Goal: Communication & Community: Participate in discussion

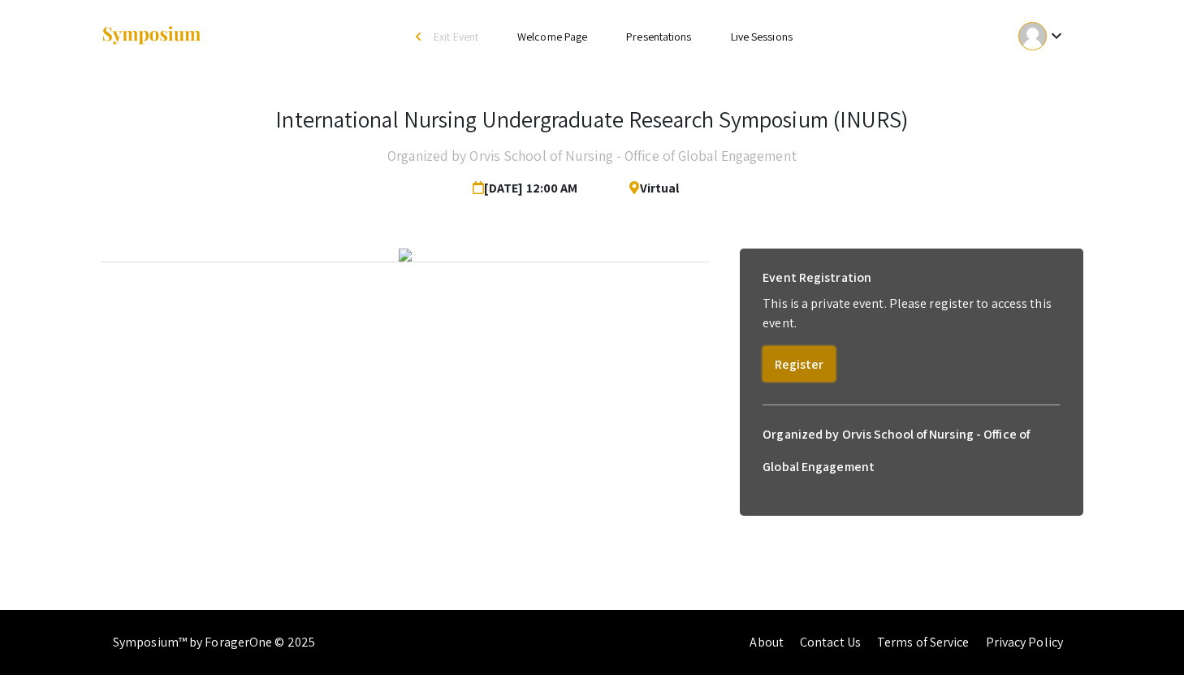
click at [814, 355] on button "Register" at bounding box center [799, 364] width 73 height 36
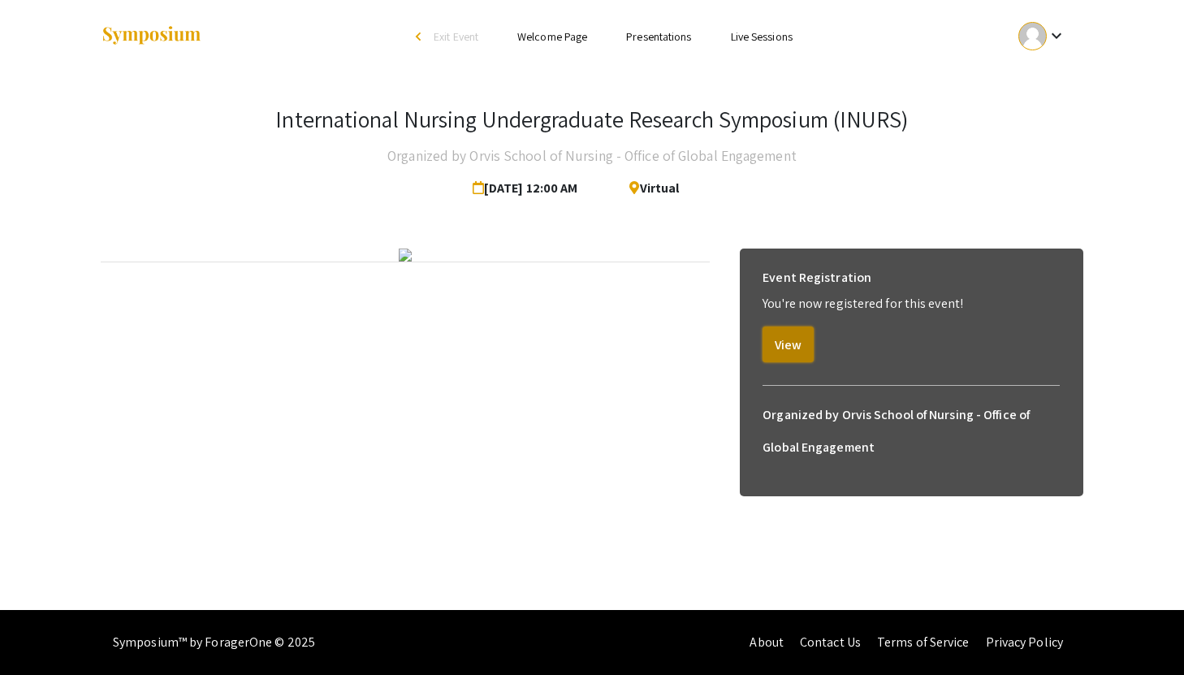
click at [795, 337] on button "View" at bounding box center [788, 344] width 51 height 36
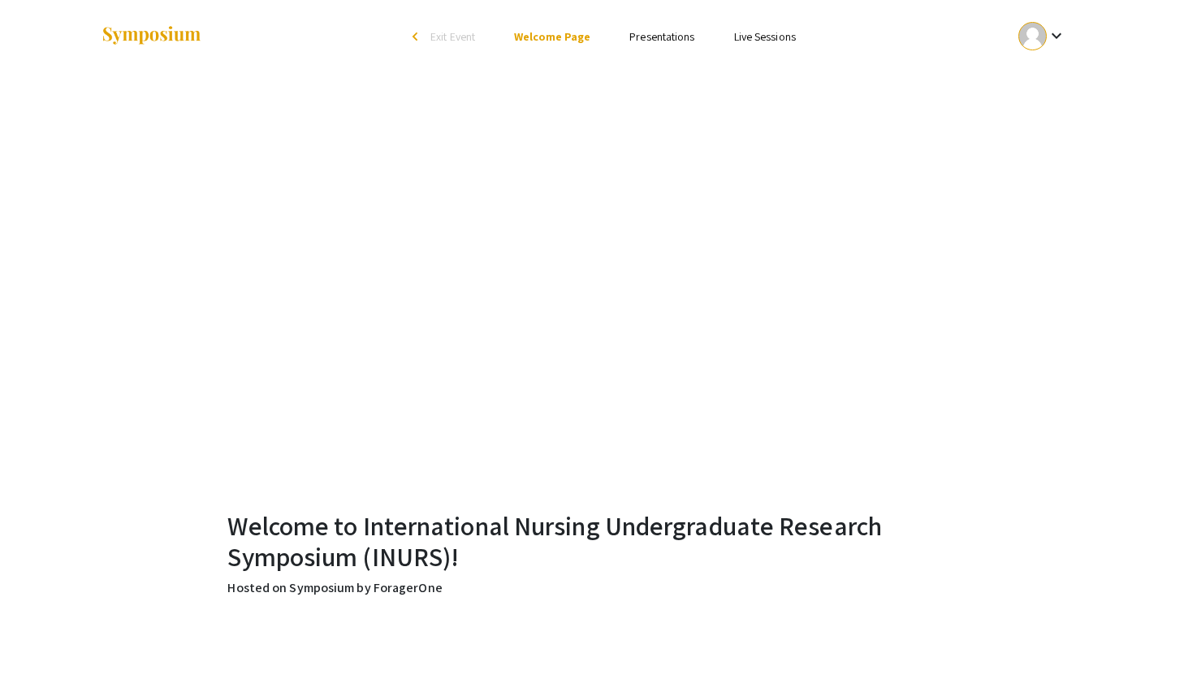
click at [673, 34] on link "Presentations" at bounding box center [661, 36] width 65 height 15
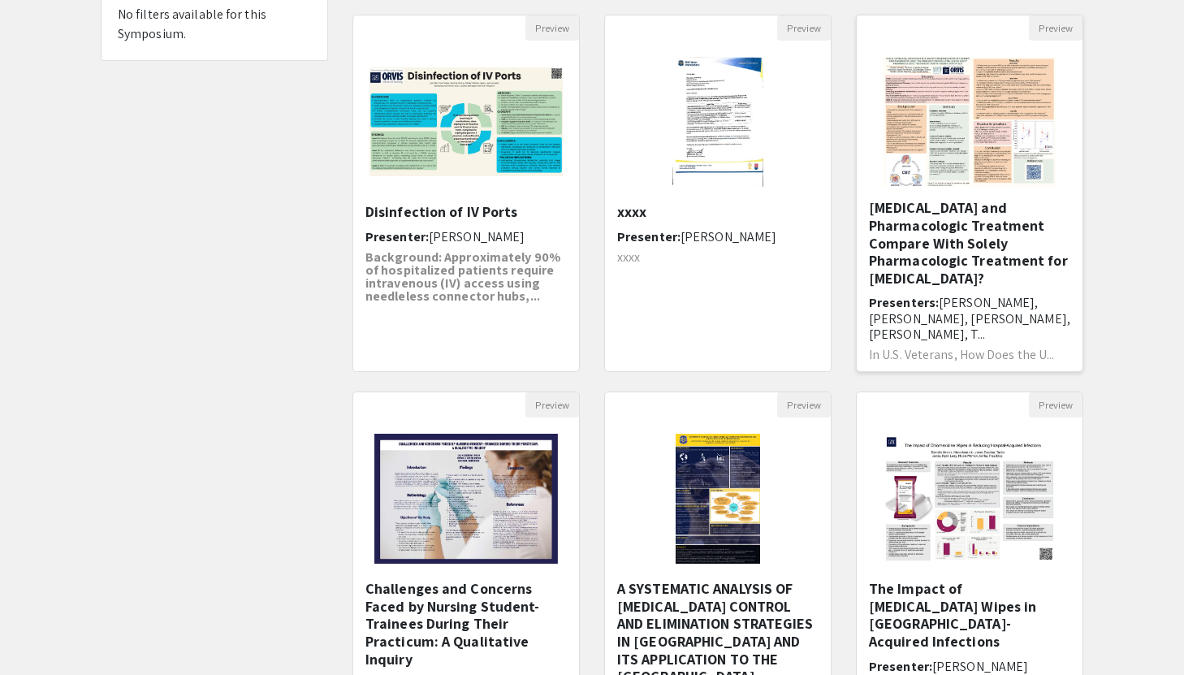
scroll to position [42, 0]
click at [906, 293] on h6 "Presenters: [PERSON_NAME], [PERSON_NAME], [PERSON_NAME], [PERSON_NAME], T..." at bounding box center [969, 315] width 201 height 47
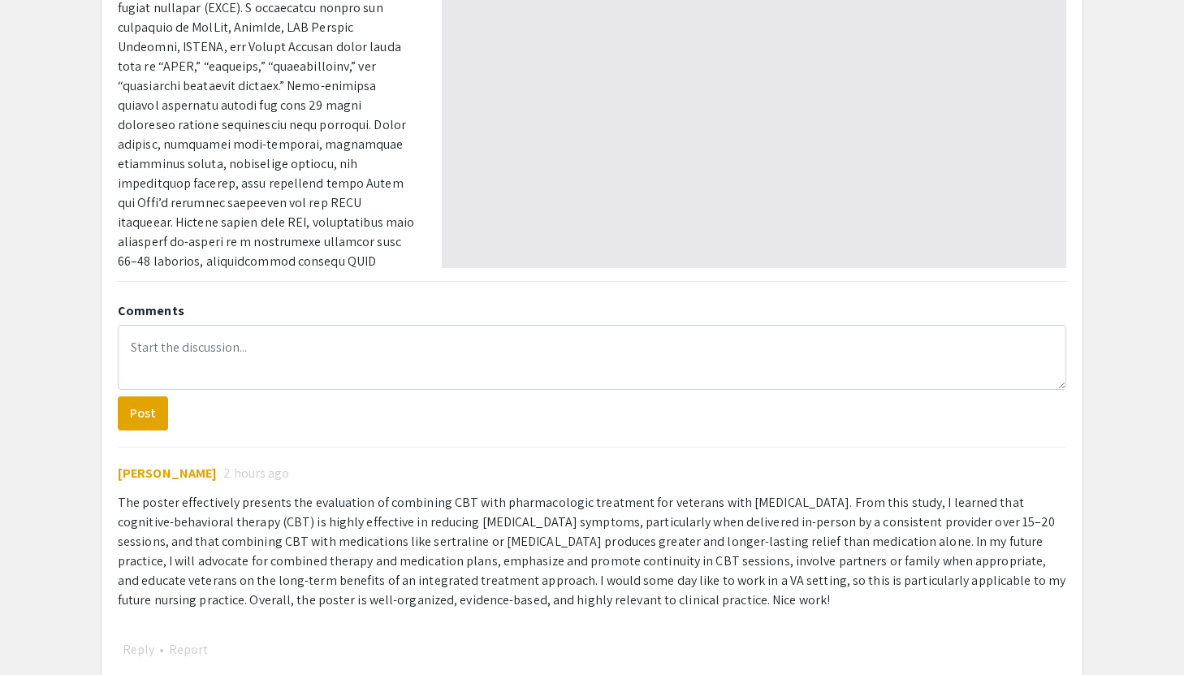
select select "custom"
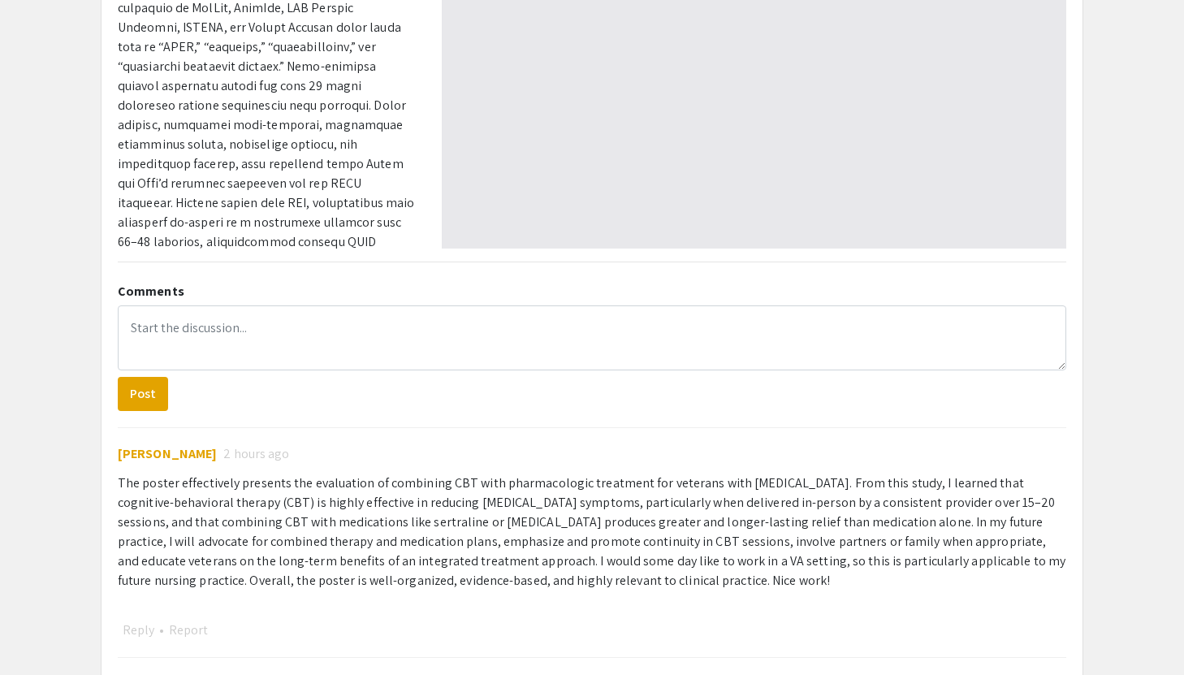
type input "0"
select select "custom"
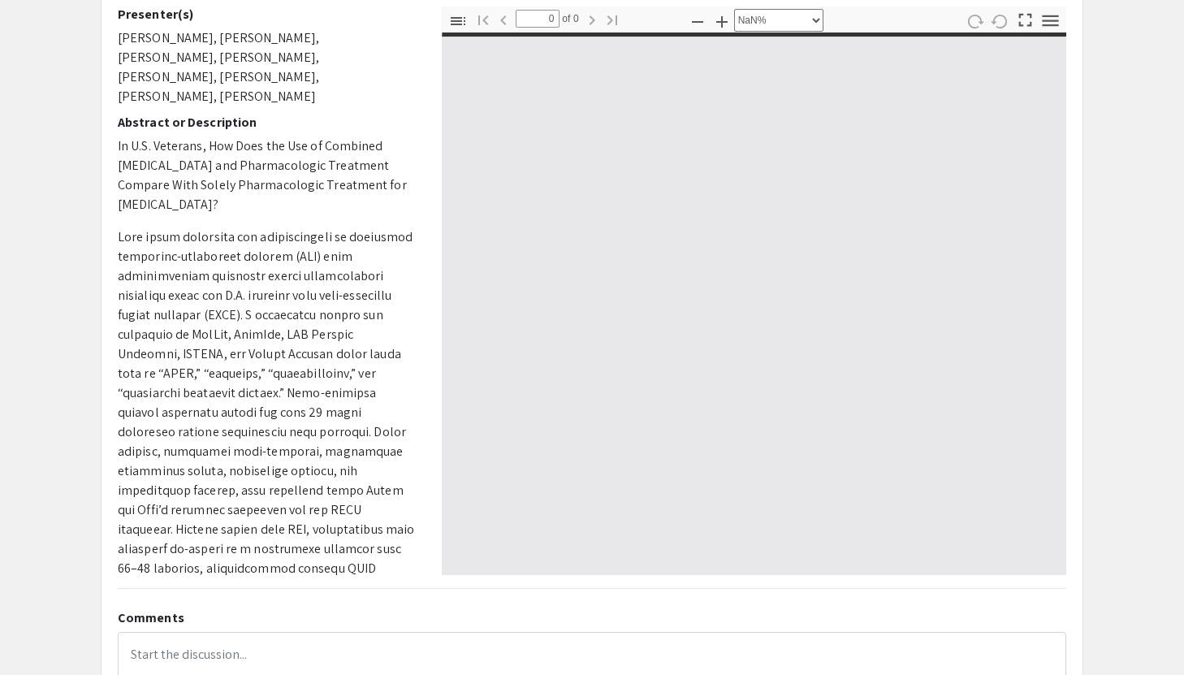
scroll to position [28, 0]
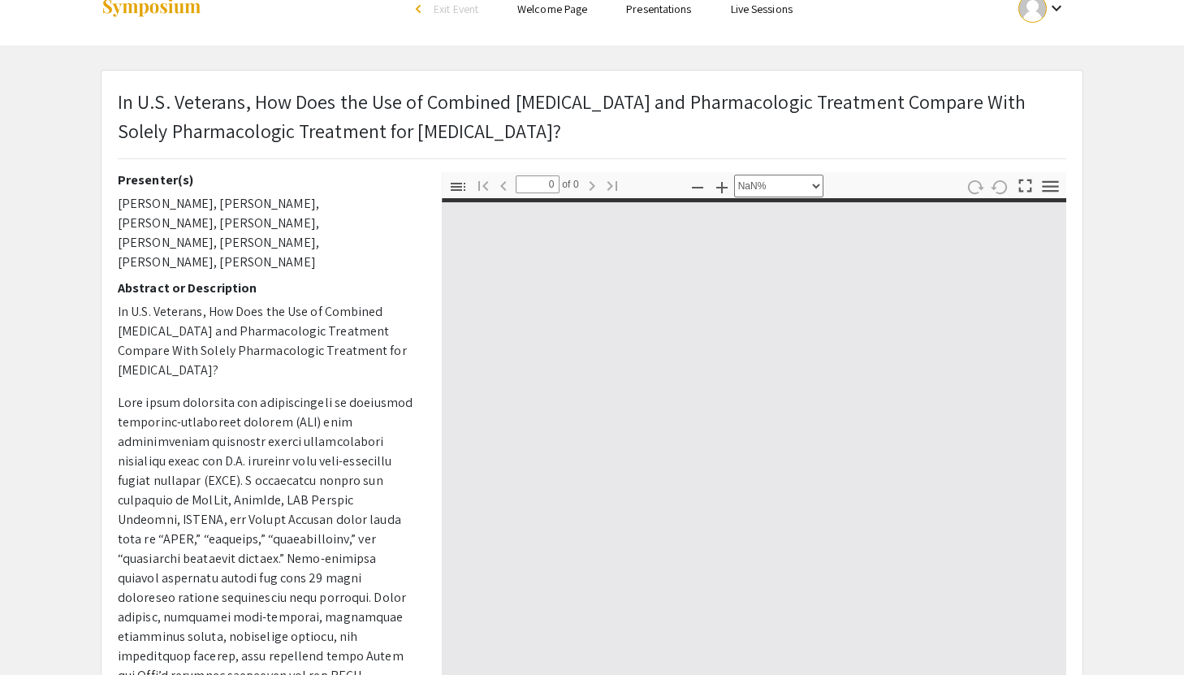
type input "1"
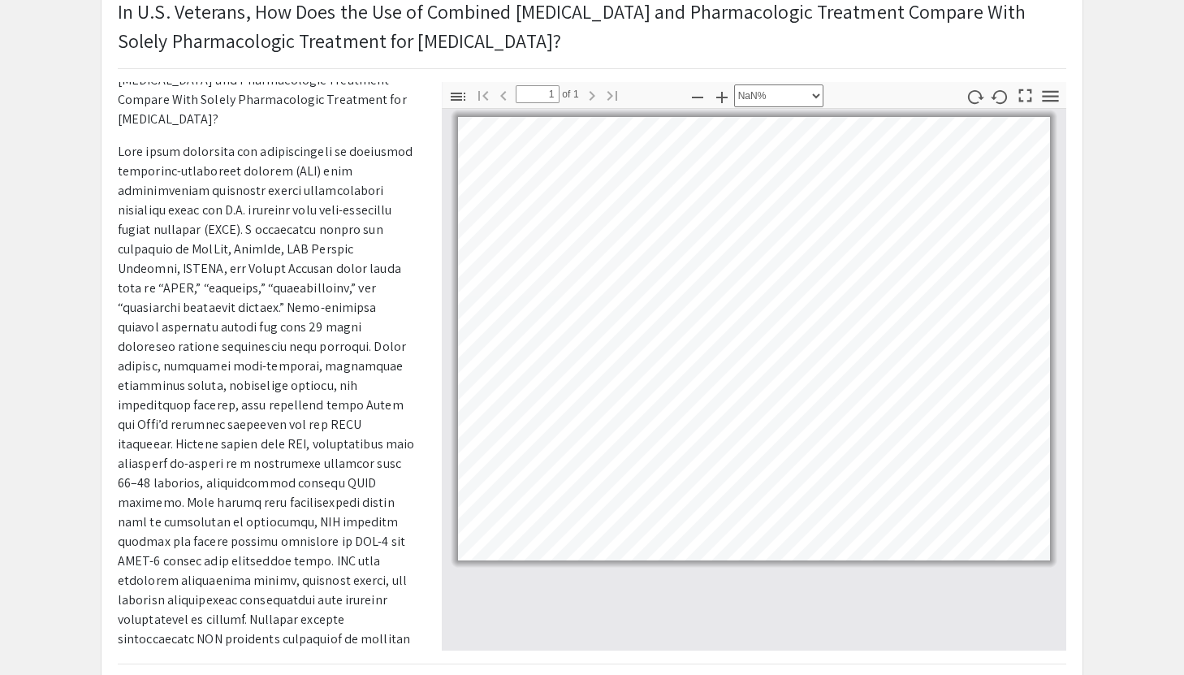
scroll to position [35, 50]
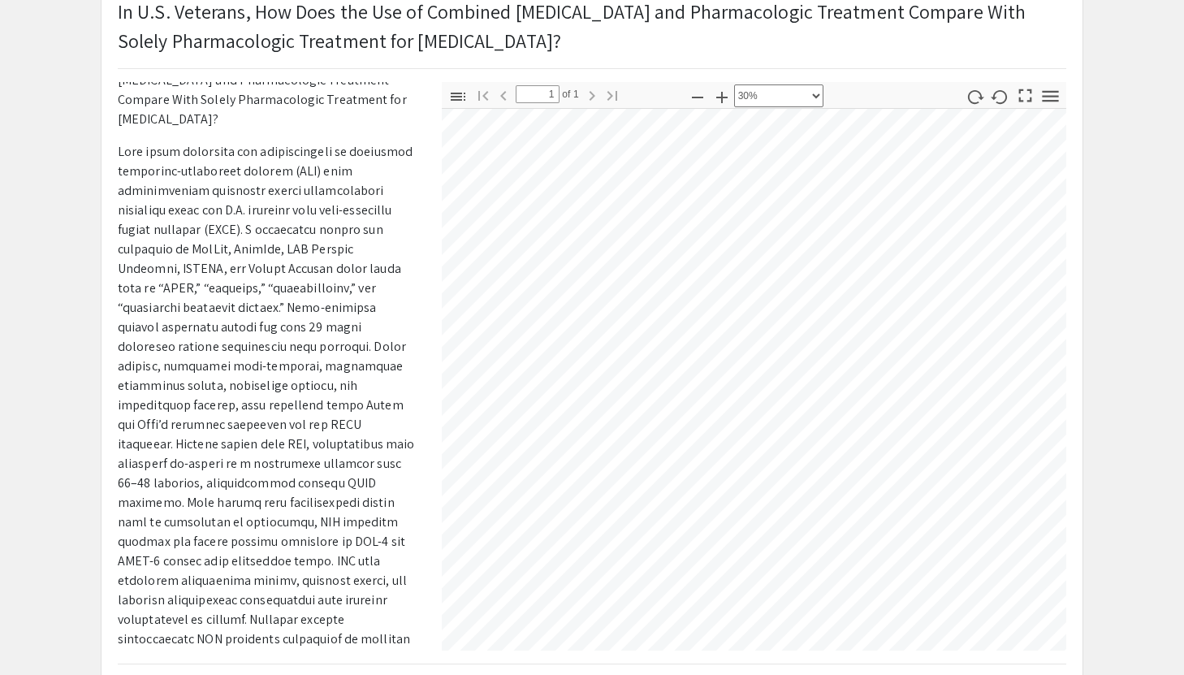
select select "custom"
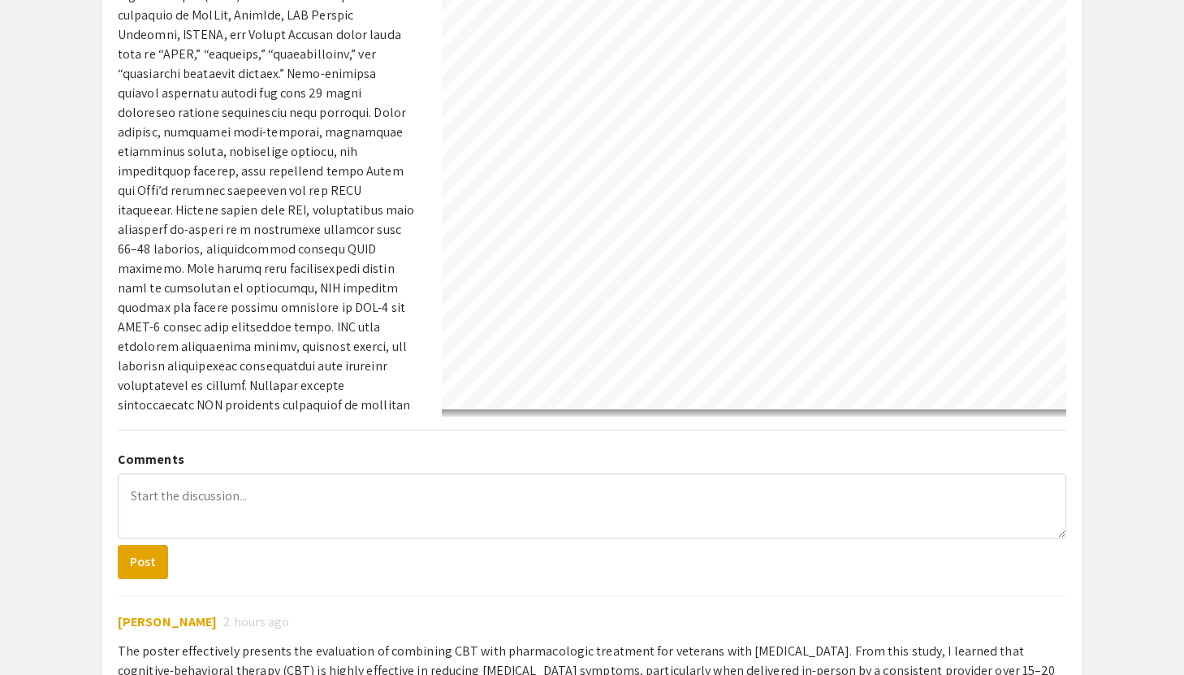
scroll to position [367, 0]
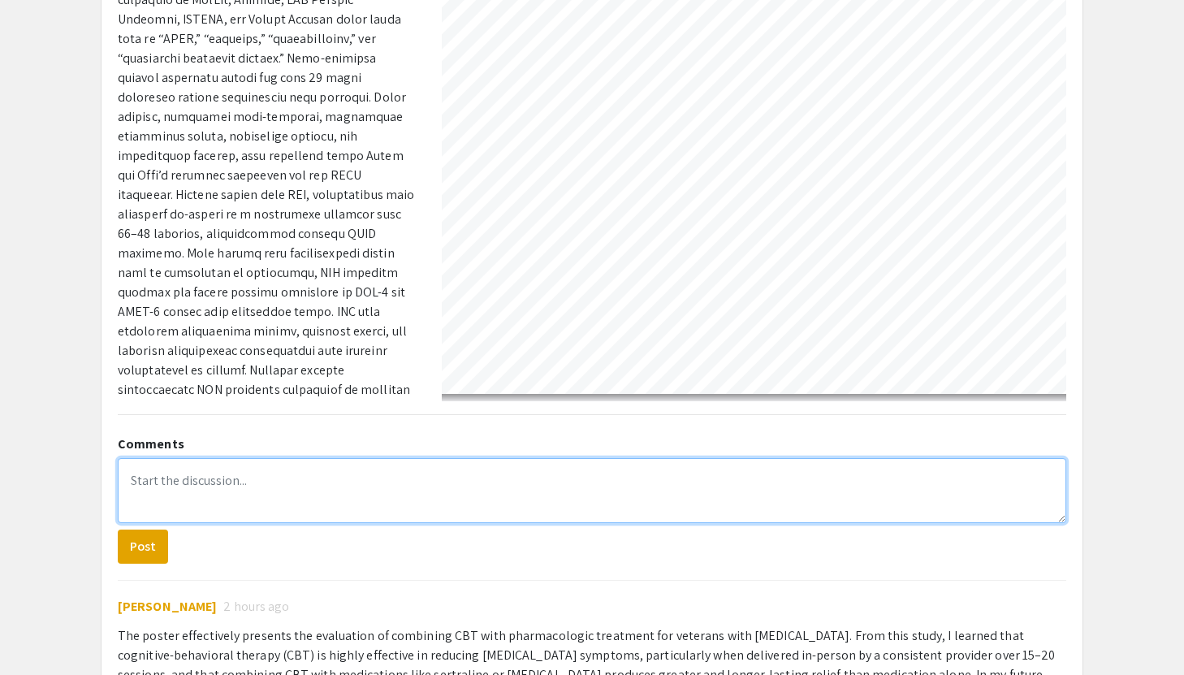
click at [218, 469] on textarea at bounding box center [592, 490] width 949 height 65
type textarea "I"
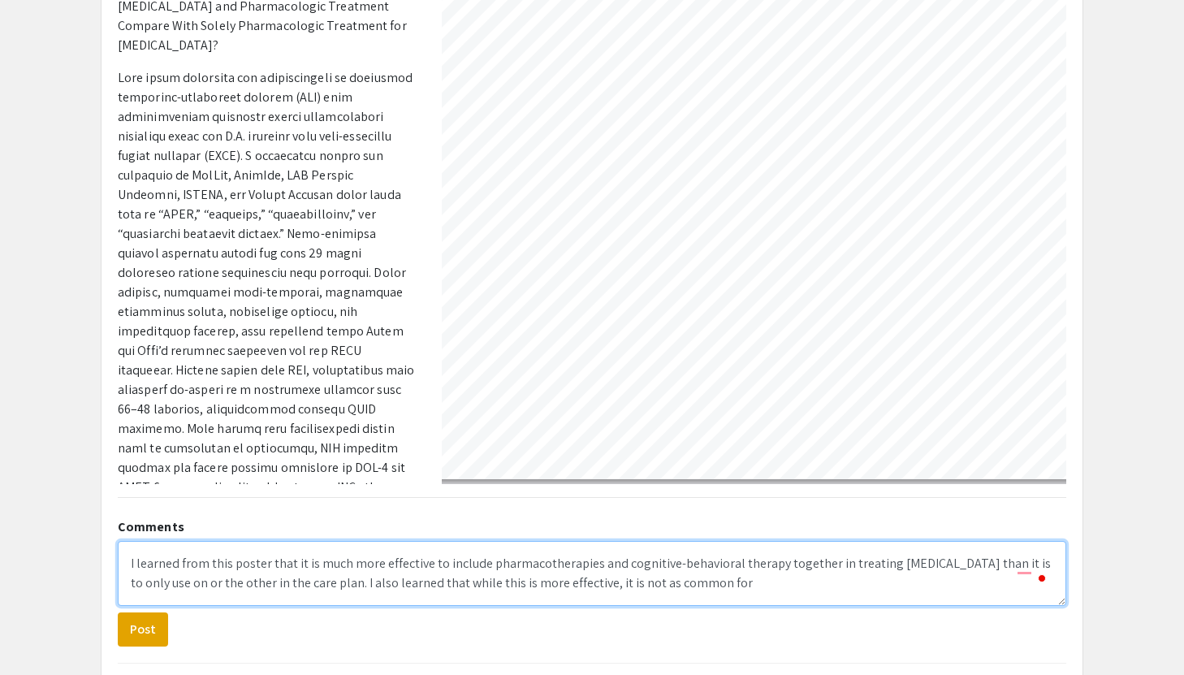
scroll to position [596, 746]
click at [264, 580] on textarea "I learned from this poster that it is much more effective to include pharmacoth…" at bounding box center [592, 573] width 949 height 65
click at [907, 560] on textarea "I learned from this poster that it is much more effective to include pharmacoth…" at bounding box center [592, 573] width 949 height 65
click at [925, 594] on textarea "I learned from this poster that it is much more effective to include pharmacoth…" at bounding box center [592, 573] width 949 height 65
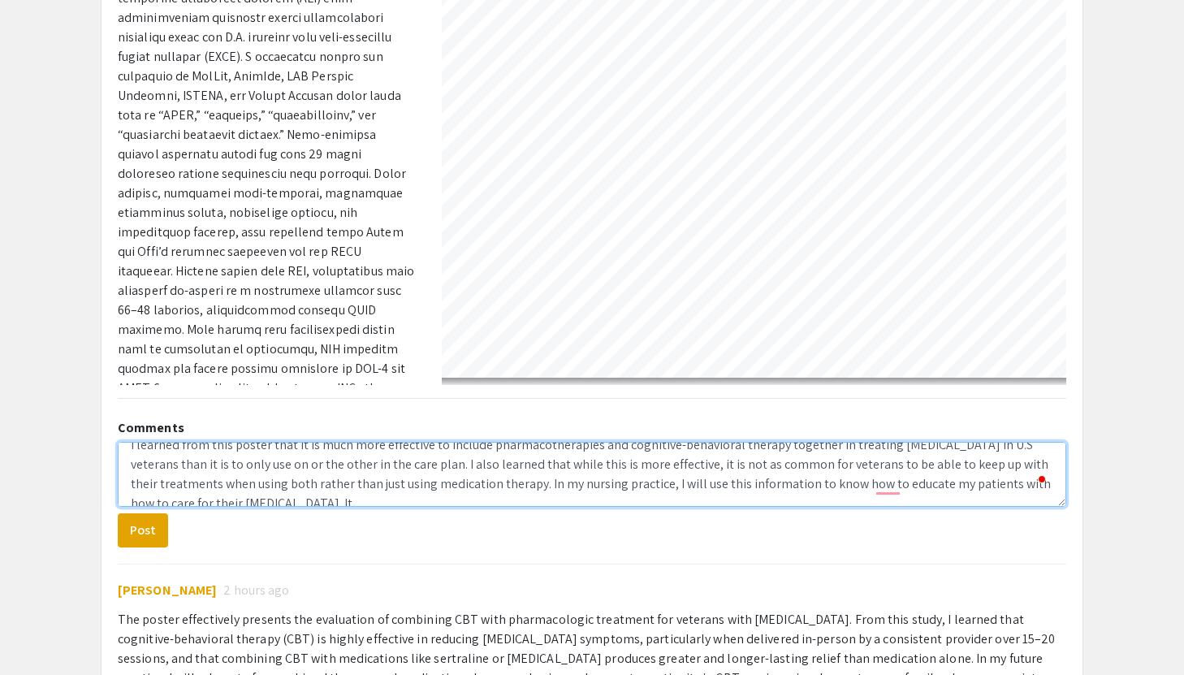
scroll to position [26, 0]
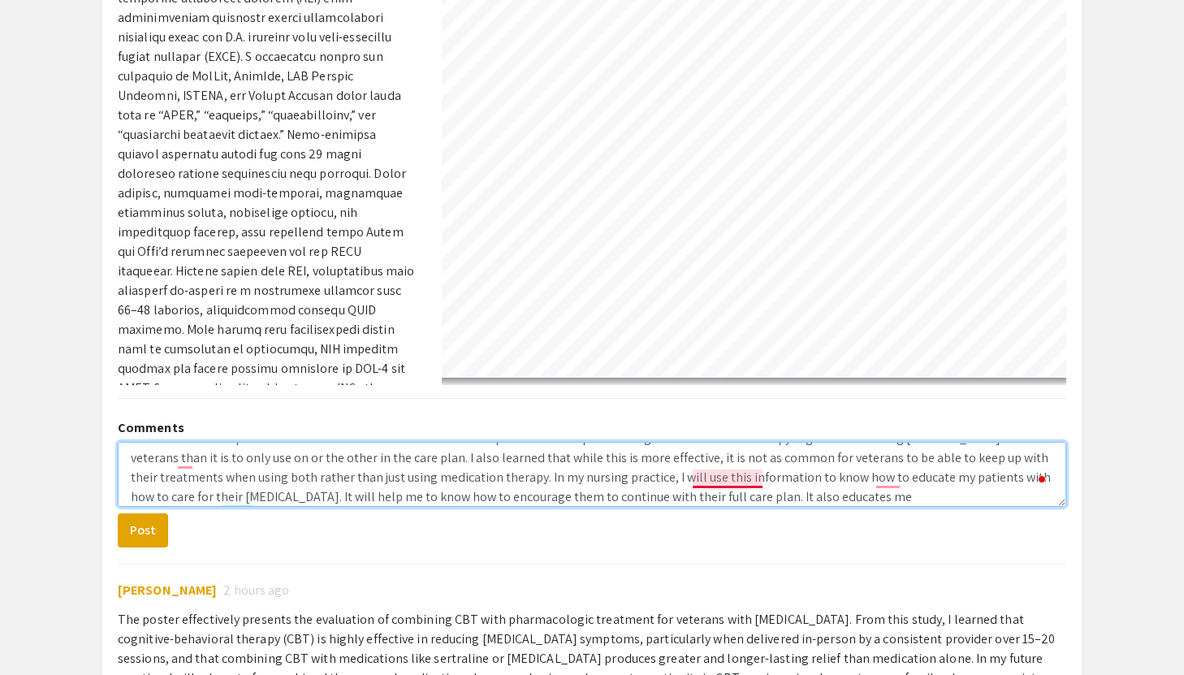
click at [728, 469] on textarea "I learned from this poster that it is much more effective to include pharmacoth…" at bounding box center [592, 474] width 949 height 65
click at [806, 468] on textarea "I learned from this poster that it is much more effective to include pharmacoth…" at bounding box center [592, 474] width 949 height 65
click at [887, 478] on textarea "I learned from this poster that it is much more effective to include pharmacoth…" at bounding box center [592, 474] width 949 height 65
click at [862, 490] on textarea "I learned from this poster that it is much more effective to include pharmacoth…" at bounding box center [592, 474] width 949 height 65
click at [711, 483] on textarea "I learned from this poster that it is much more effective to include pharmacoth…" at bounding box center [592, 474] width 949 height 65
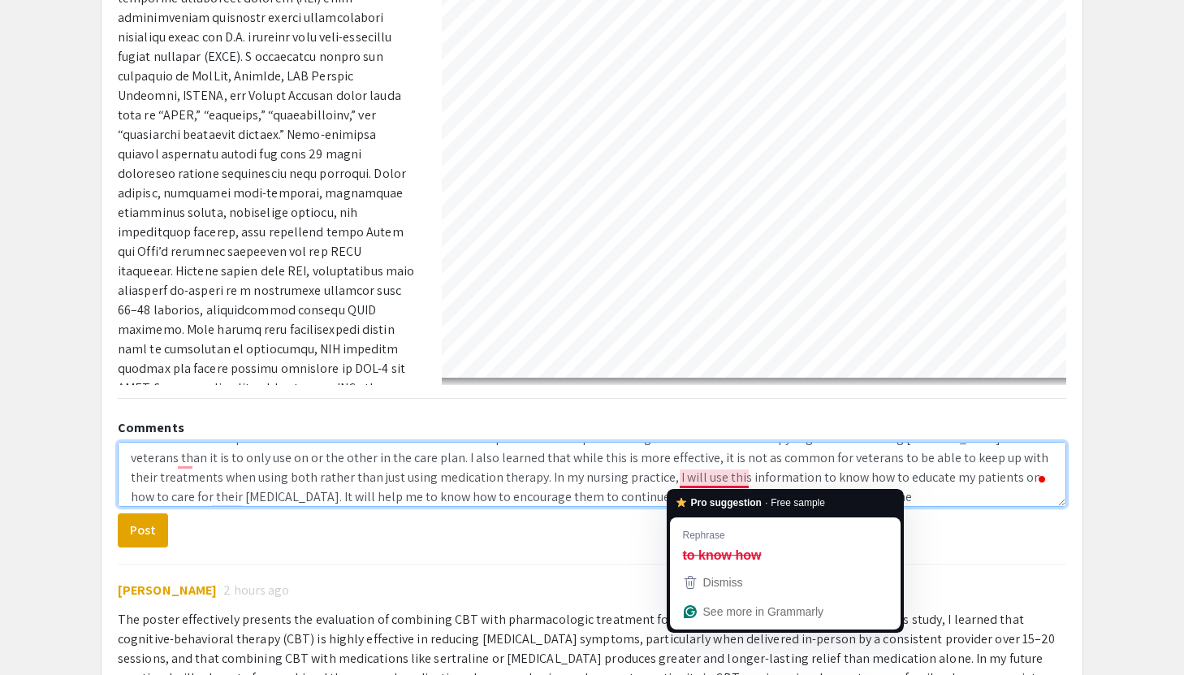
click at [630, 482] on textarea "I learned from this poster that it is much more effective to include pharmacoth…" at bounding box center [592, 474] width 949 height 65
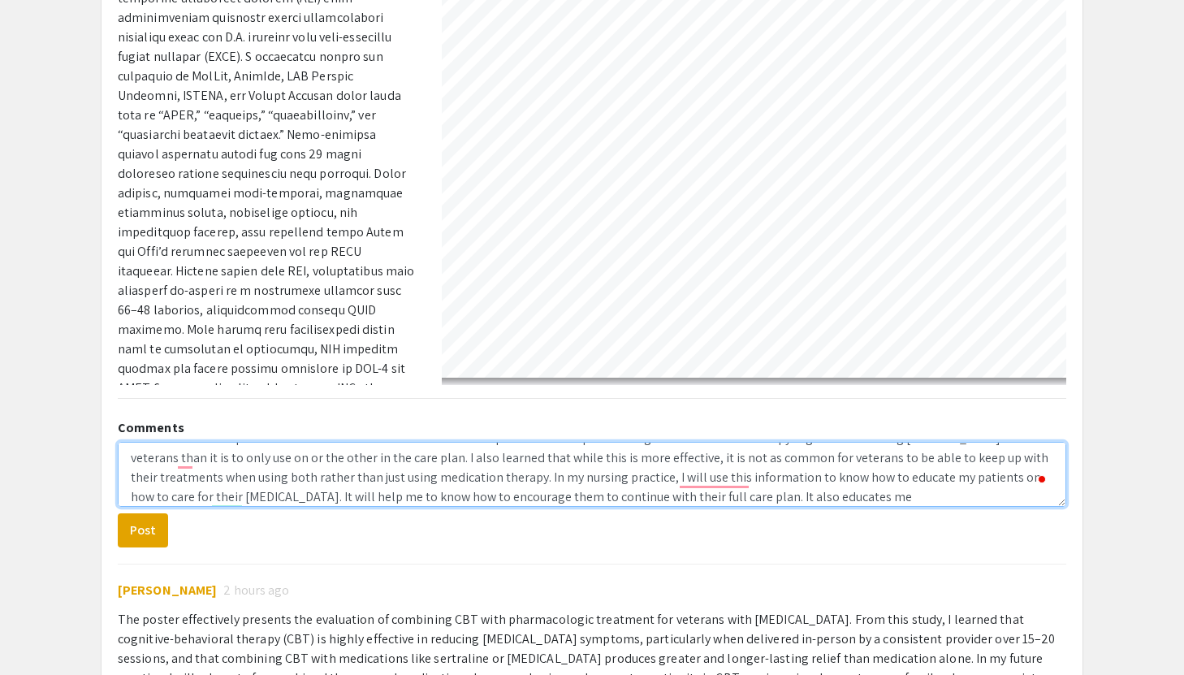
click at [682, 493] on textarea "I learned from this poster that it is much more effective to include pharmacoth…" at bounding box center [592, 474] width 949 height 65
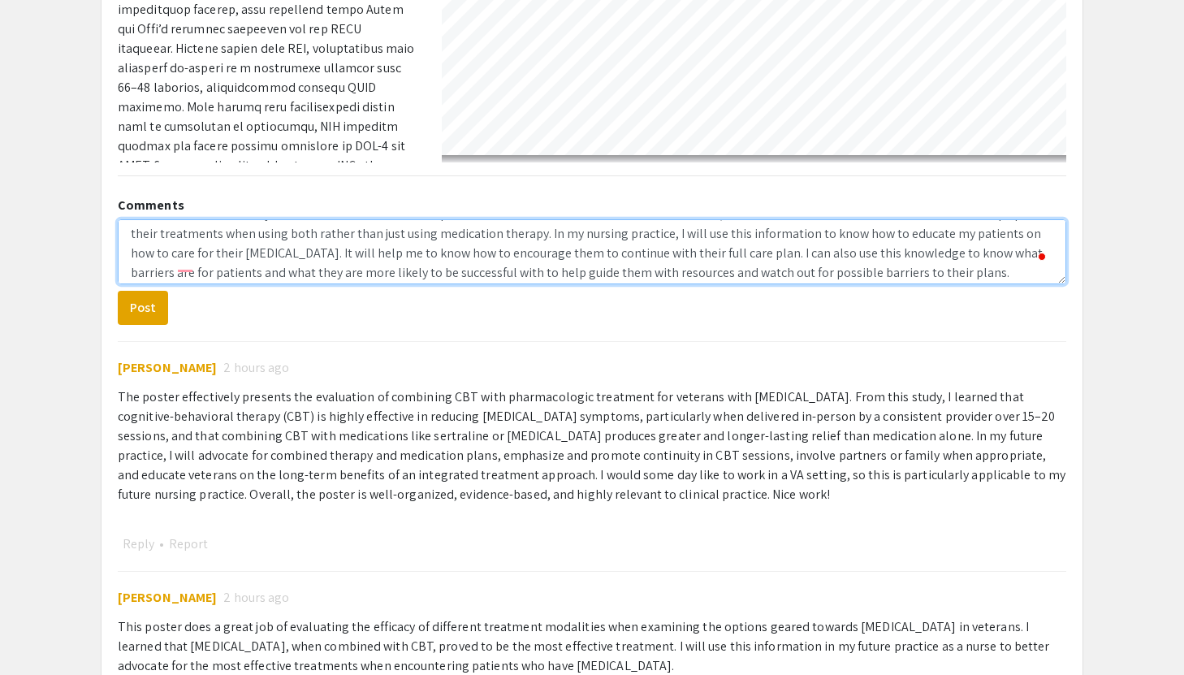
scroll to position [58, 0]
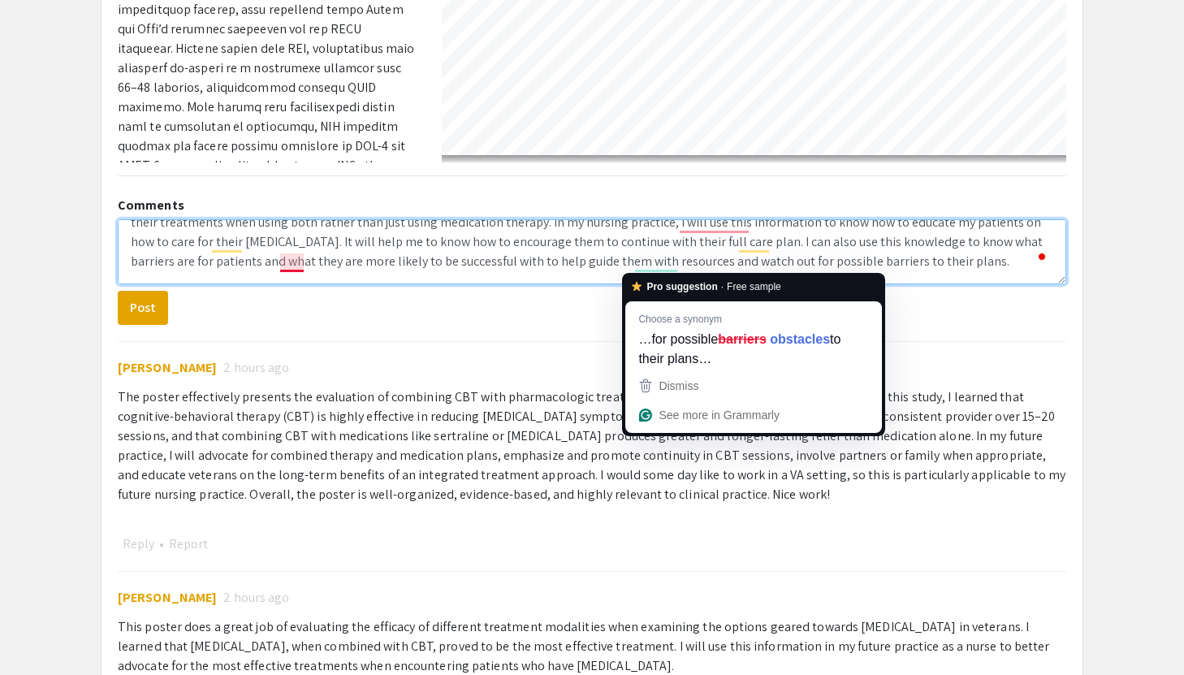
click at [283, 266] on textarea "I learned from this poster that it is much more effective to include pharmacoth…" at bounding box center [592, 251] width 949 height 65
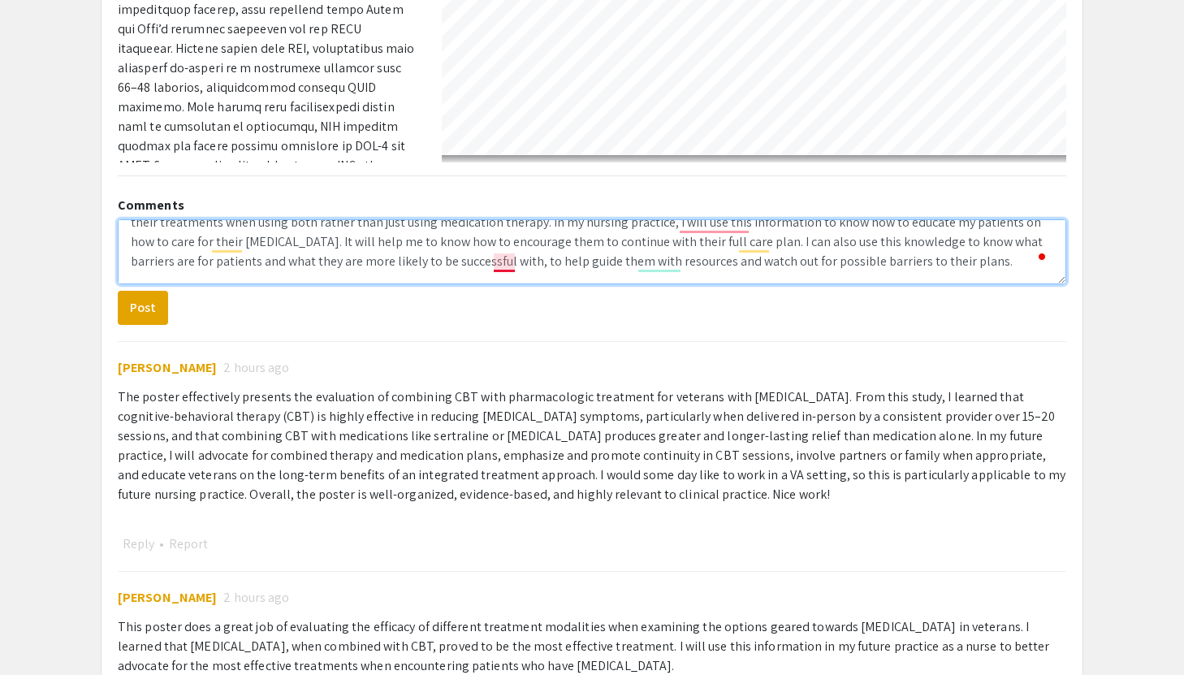
click at [509, 262] on textarea "I learned from this poster that it is much more effective to include pharmacoth…" at bounding box center [592, 251] width 949 height 65
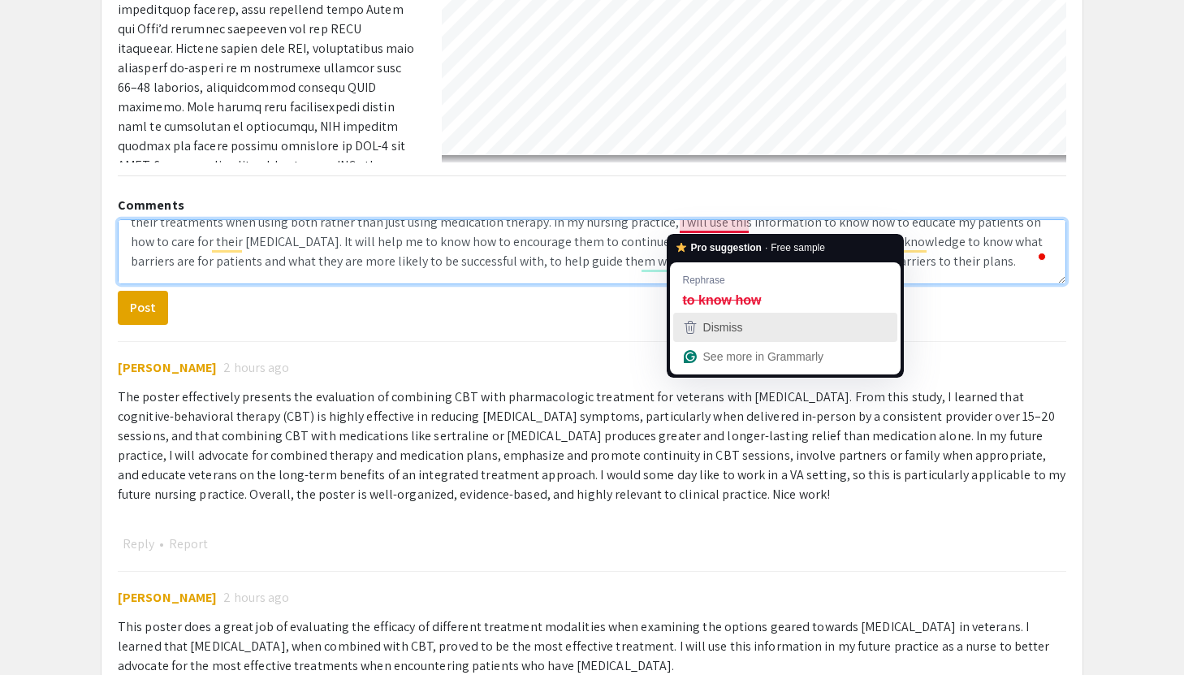
click at [707, 316] on div "Dismiss" at bounding box center [721, 327] width 43 height 24
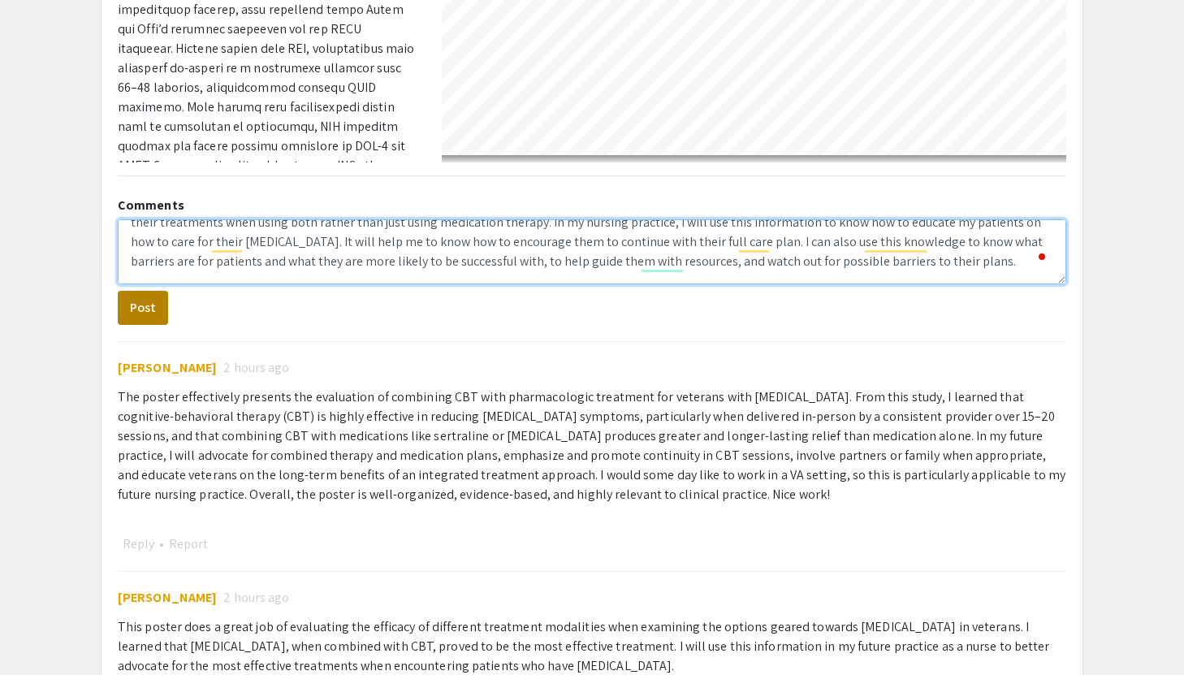
type textarea "I learned from this poster that it is much more effective to include pharmacoth…"
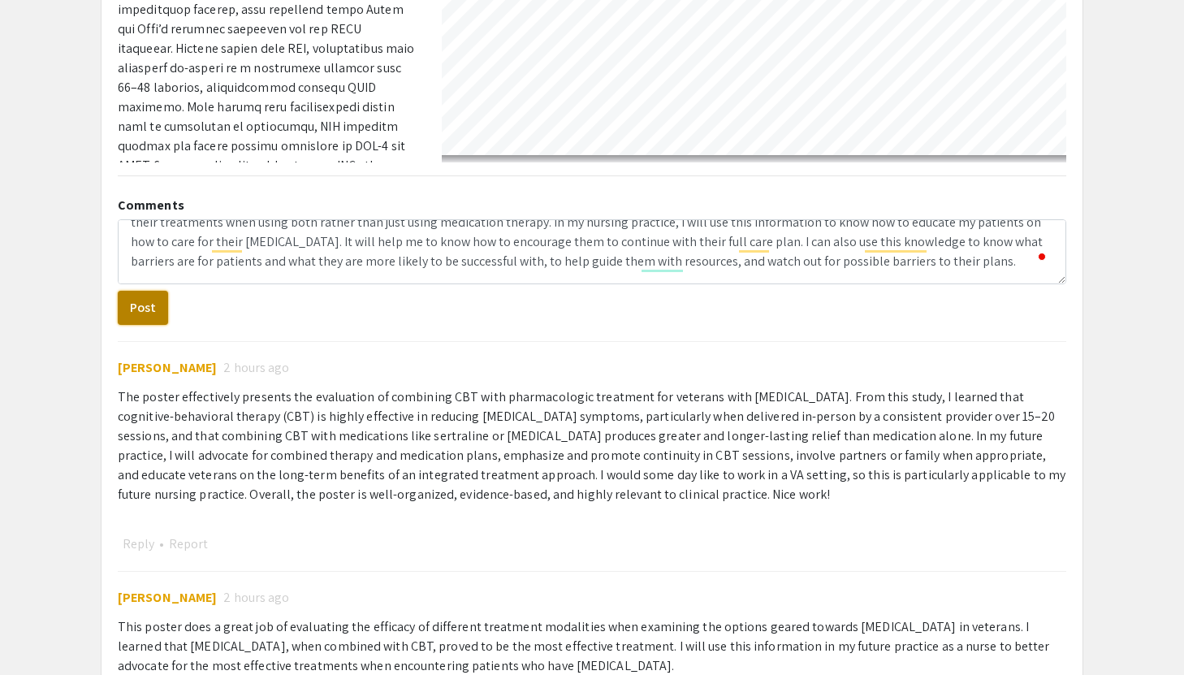
click at [163, 307] on button "Post" at bounding box center [143, 308] width 50 height 34
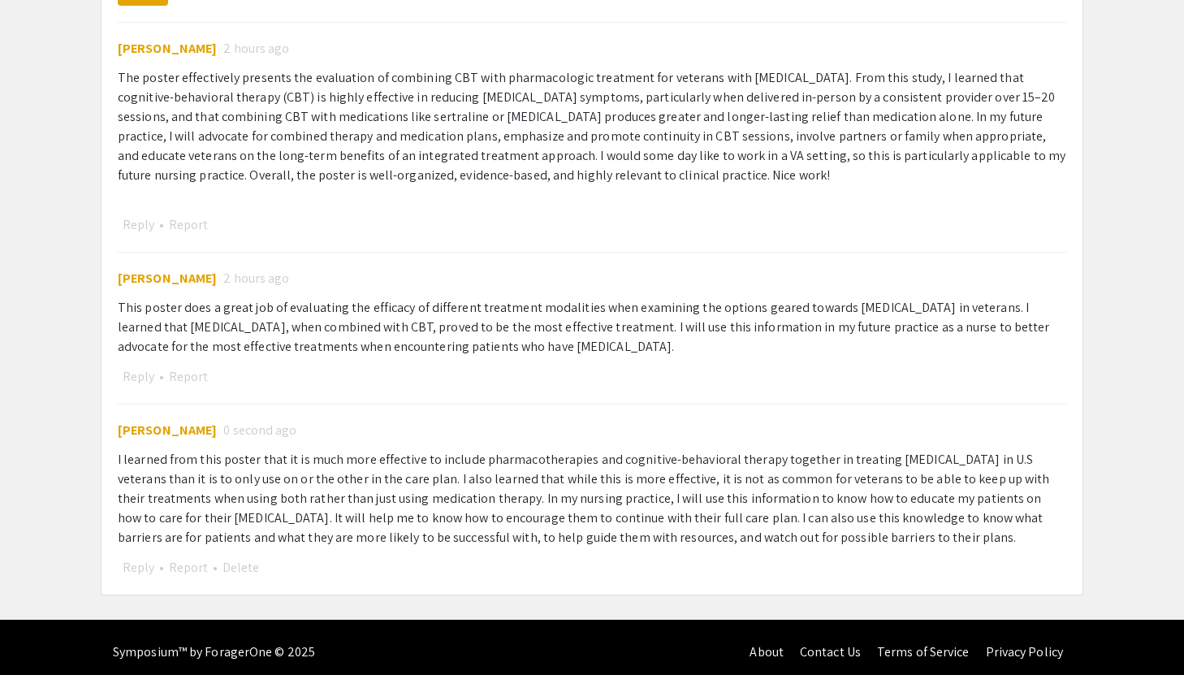
scroll to position [935, 0]
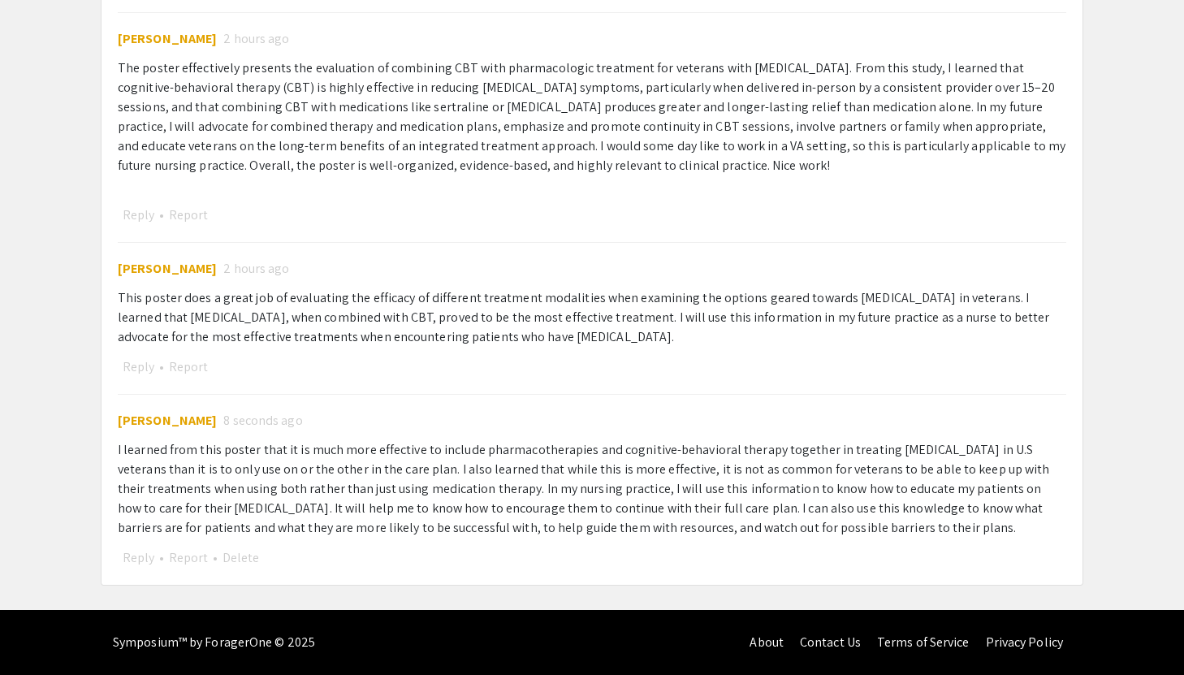
select select "custom"
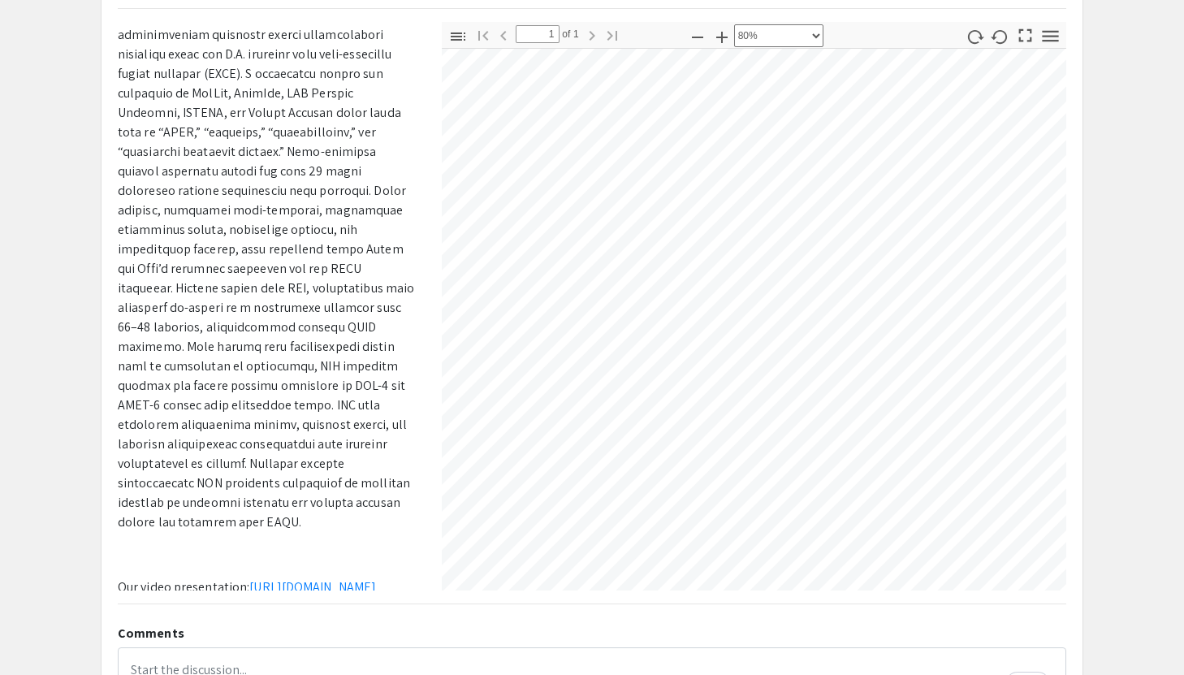
scroll to position [0, 0]
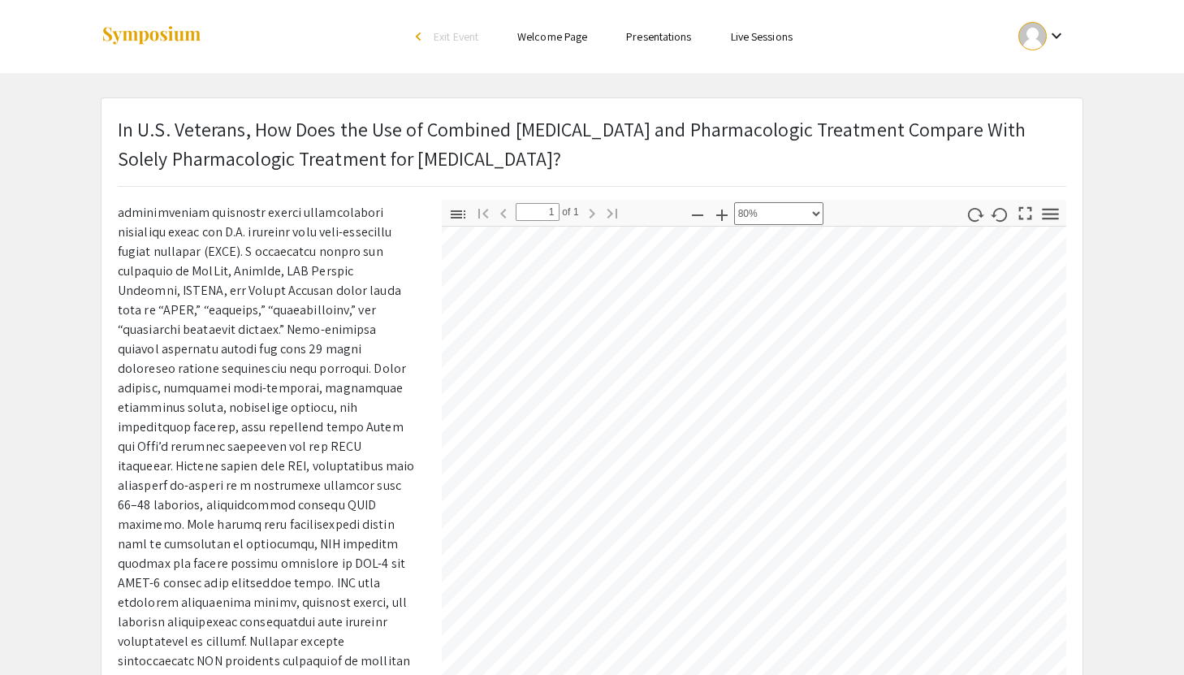
click at [672, 37] on link "Presentations" at bounding box center [658, 36] width 65 height 15
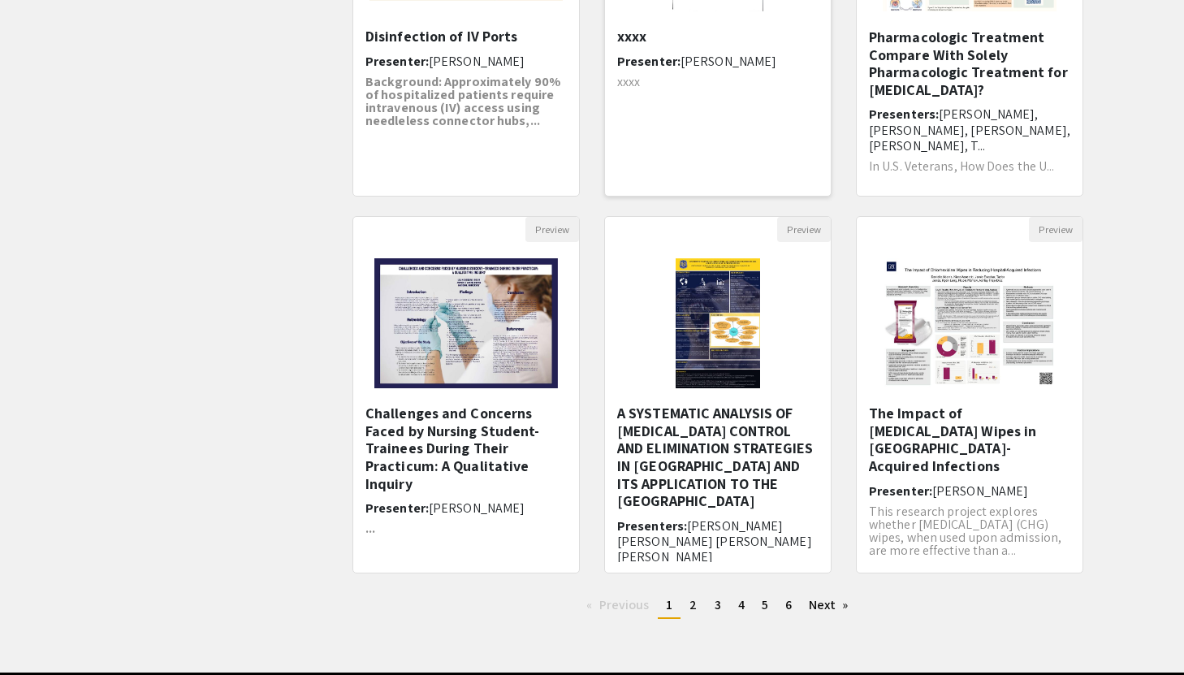
scroll to position [348, 0]
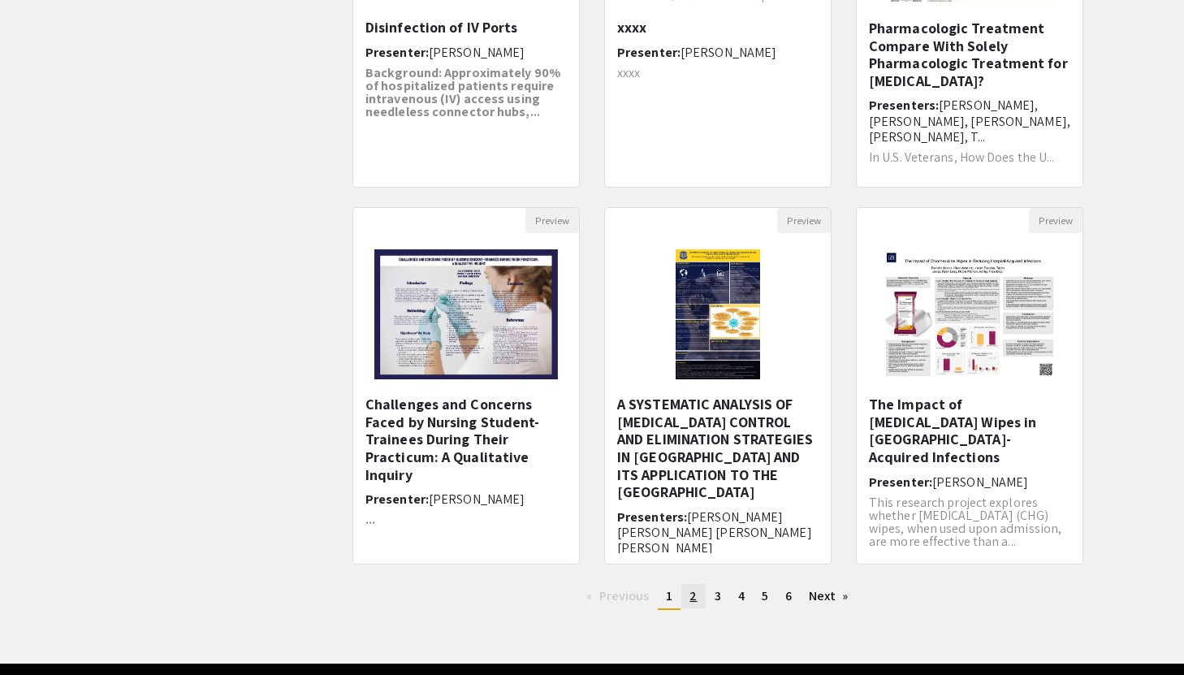
click at [689, 602] on link "page 2" at bounding box center [693, 596] width 24 height 24
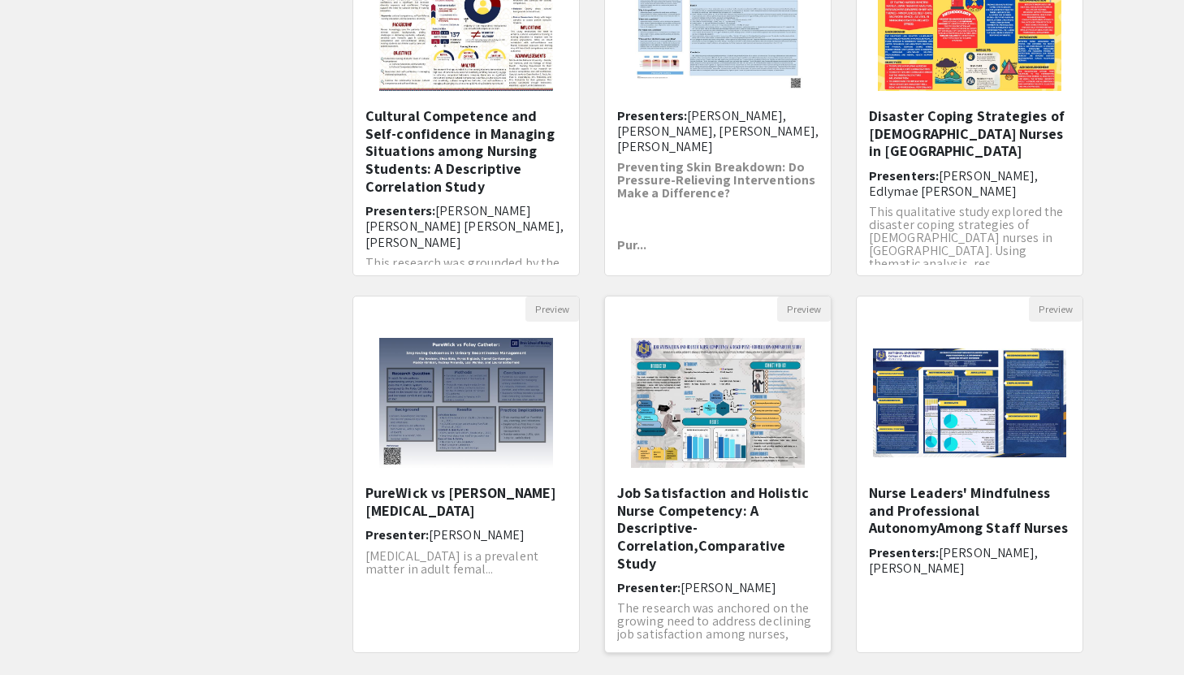
scroll to position [257, 0]
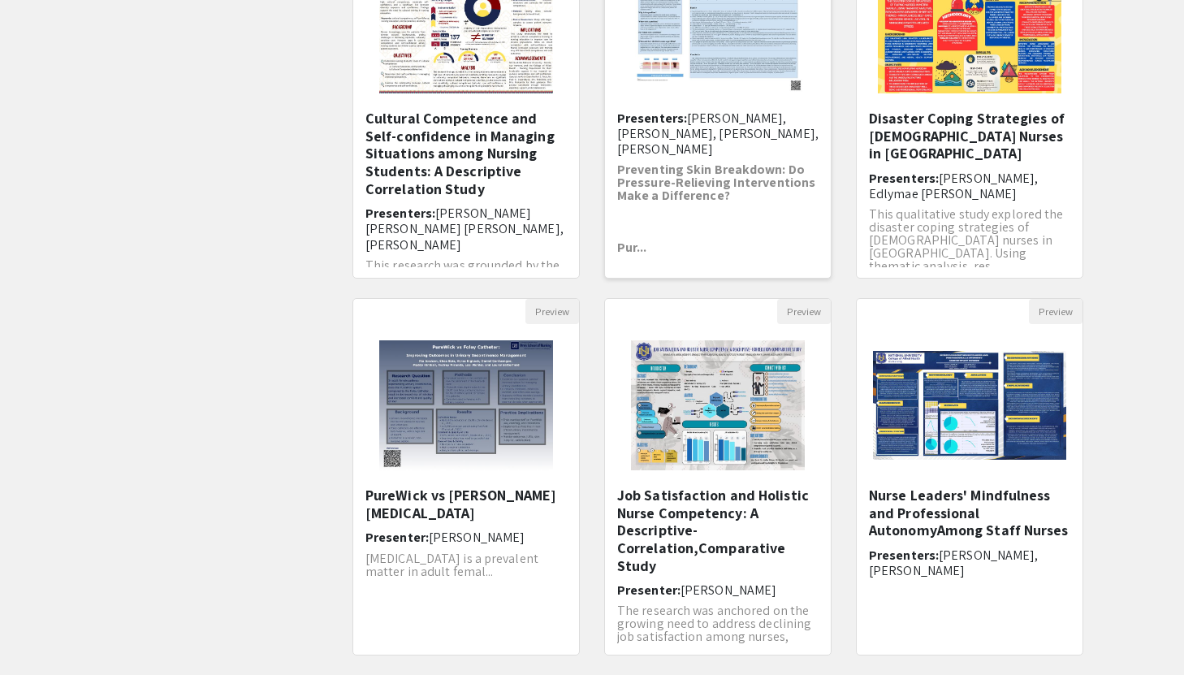
click at [718, 124] on span "[PERSON_NAME], [PERSON_NAME], [PERSON_NAME], [PERSON_NAME]" at bounding box center [717, 134] width 201 height 48
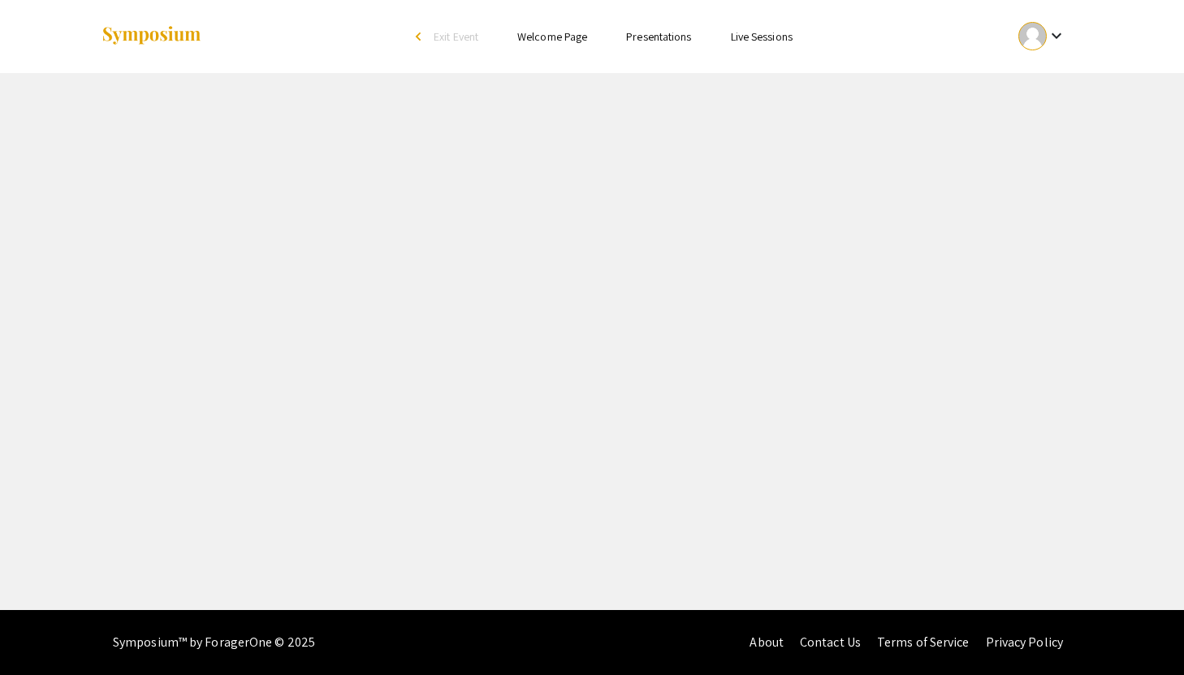
select select "custom"
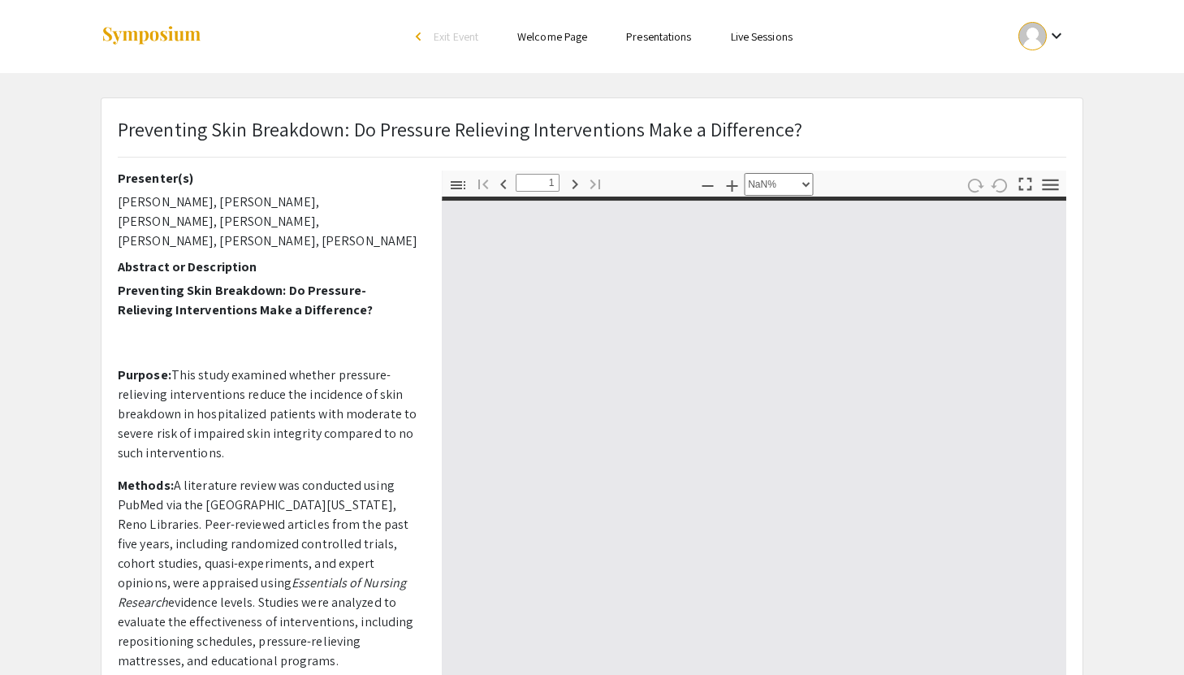
type input "0"
select select "custom"
type input "1"
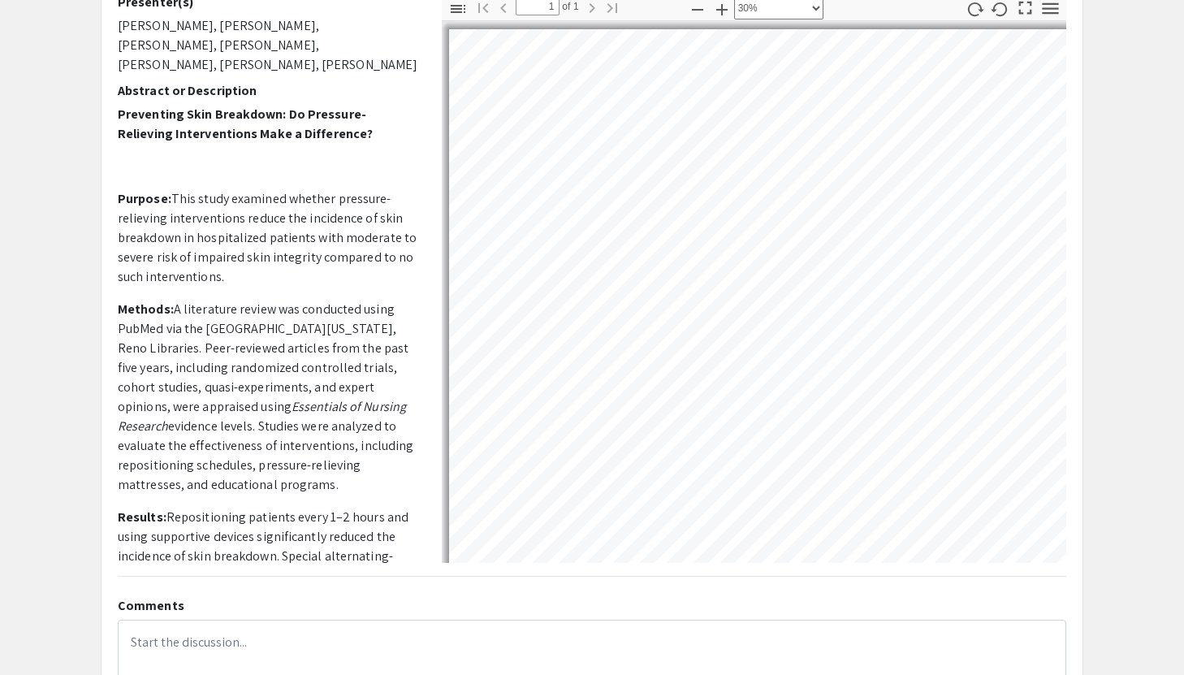
scroll to position [180, 292]
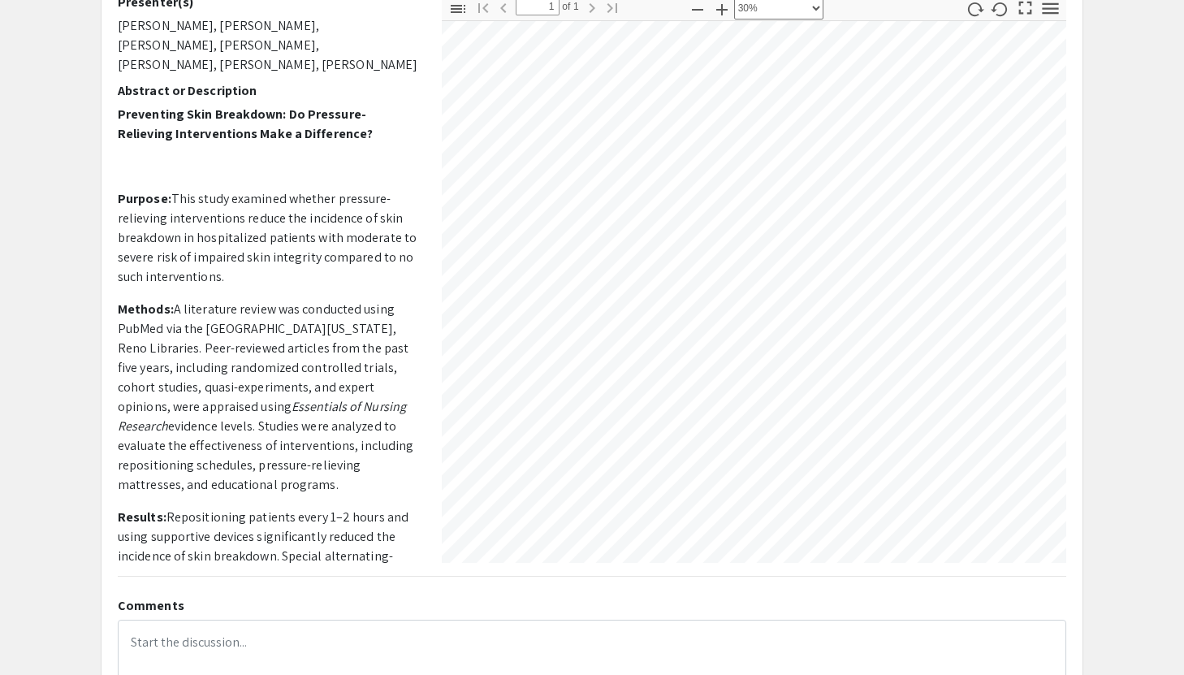
select select "custom"
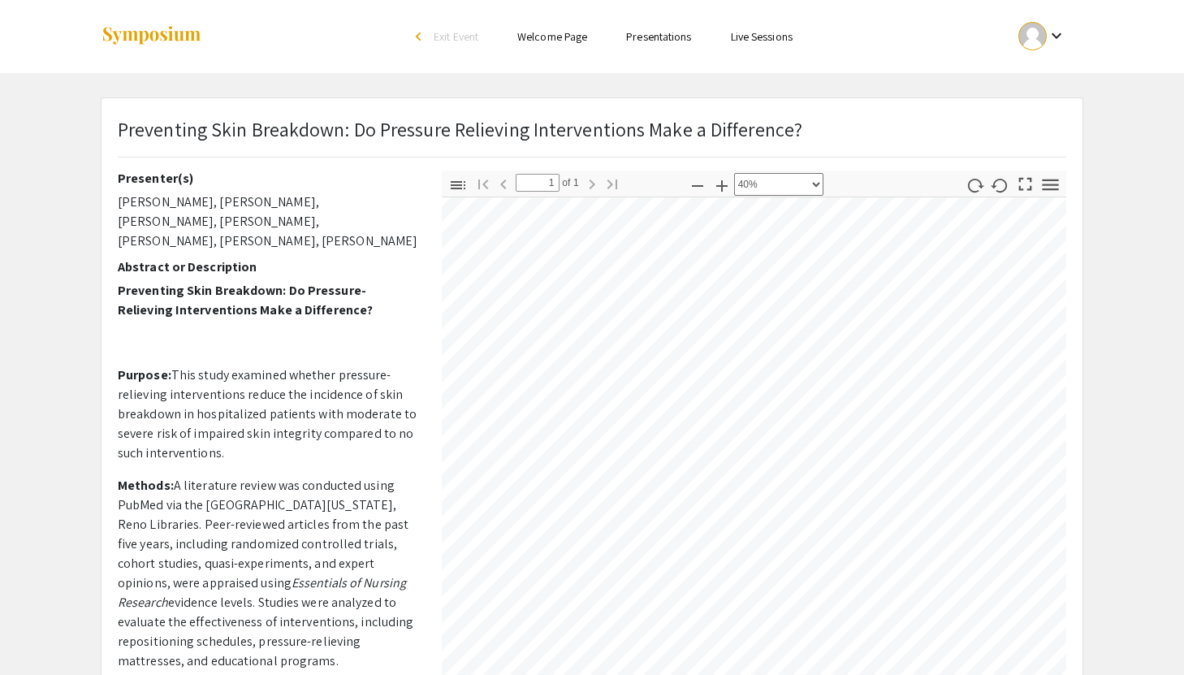
click at [659, 43] on link "Presentations" at bounding box center [658, 36] width 65 height 15
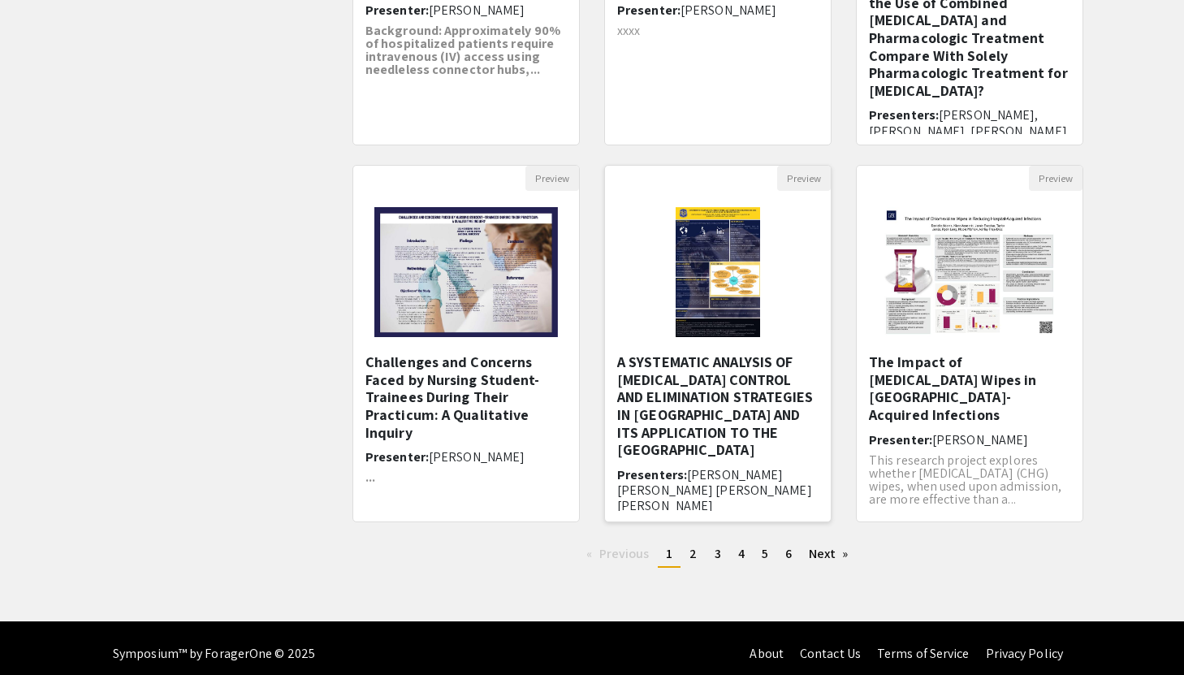
scroll to position [390, 0]
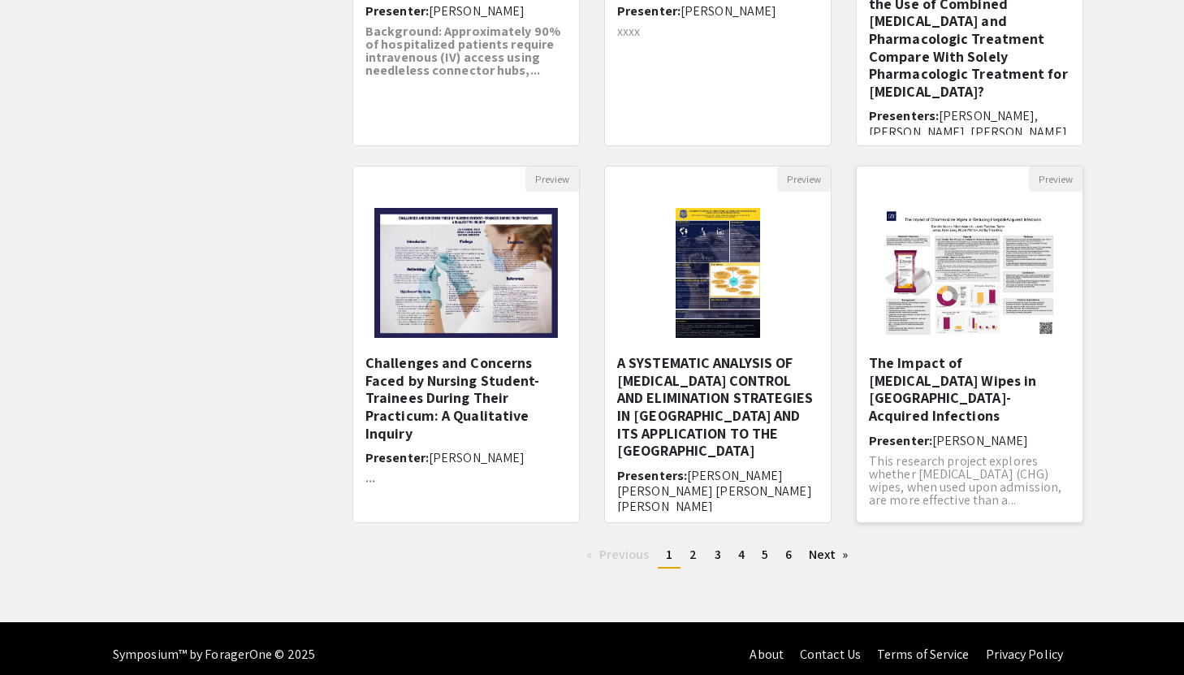
click at [994, 388] on h5 "The Impact of [MEDICAL_DATA] Wipes in [GEOGRAPHIC_DATA]-Acquired Infections​" at bounding box center [969, 389] width 201 height 70
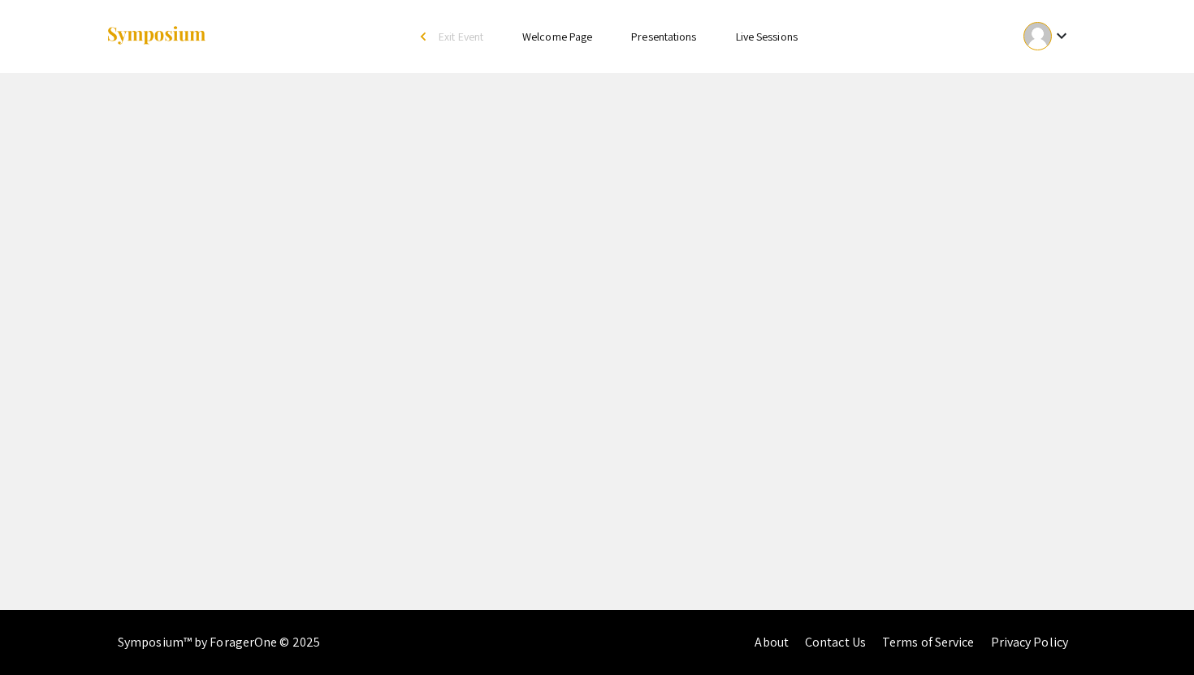
select select "custom"
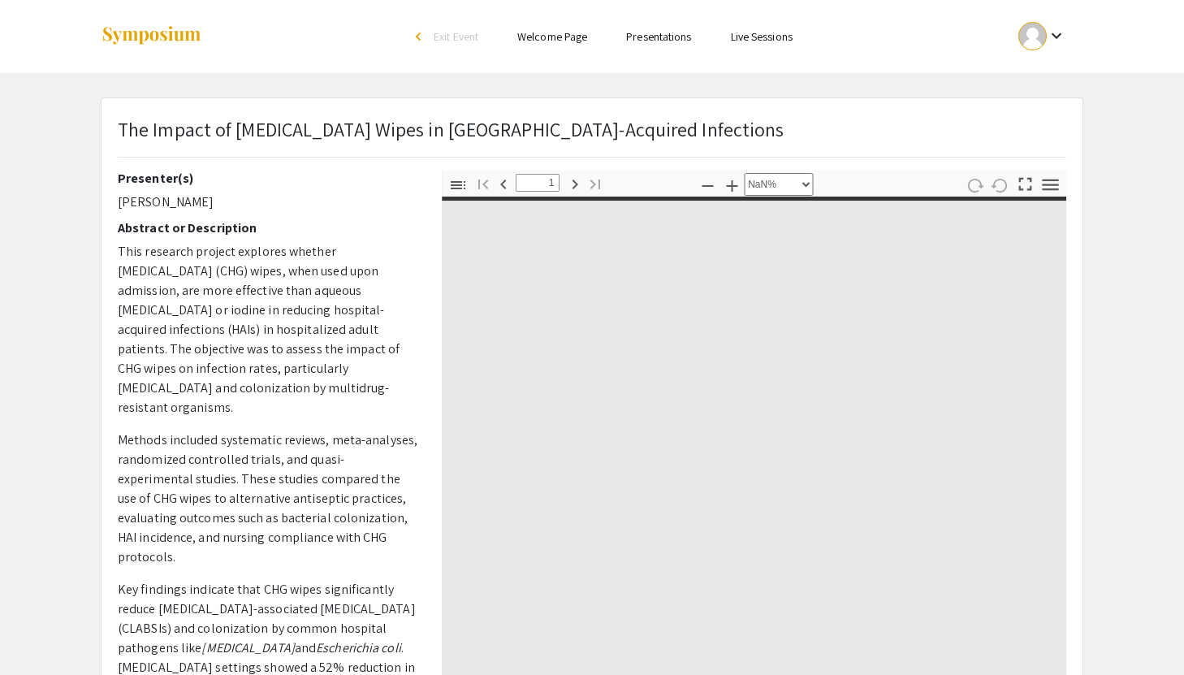
type input "0"
select select "custom"
type input "1"
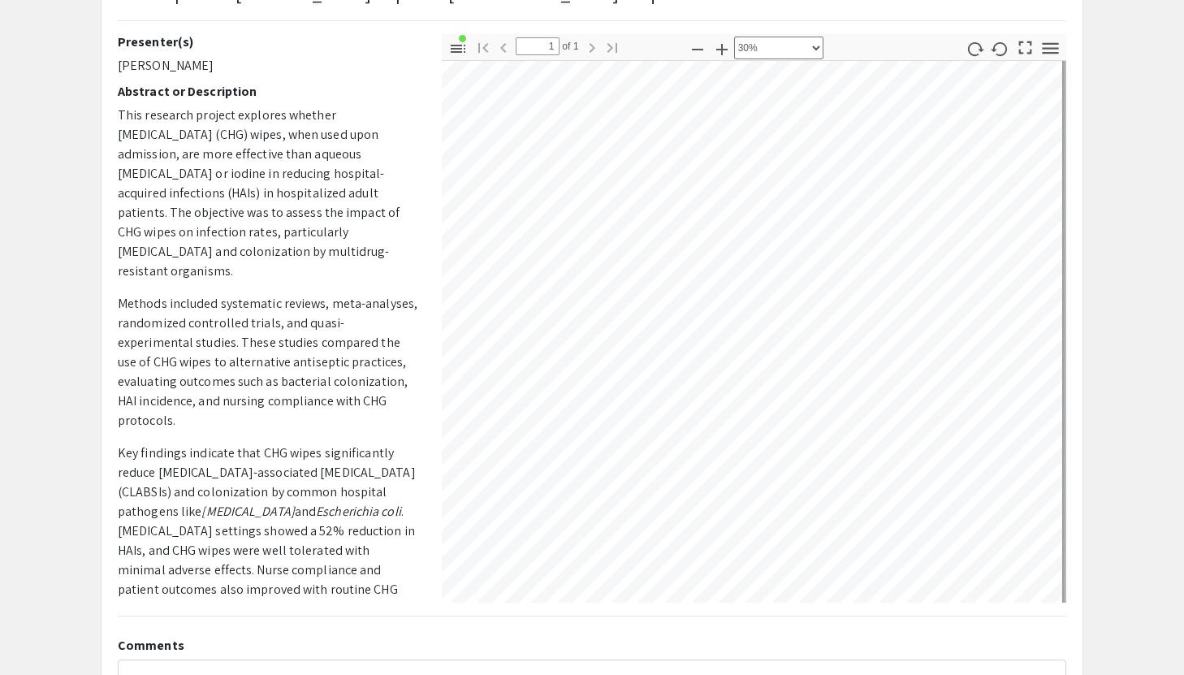
scroll to position [136, 512]
select select "0.5"
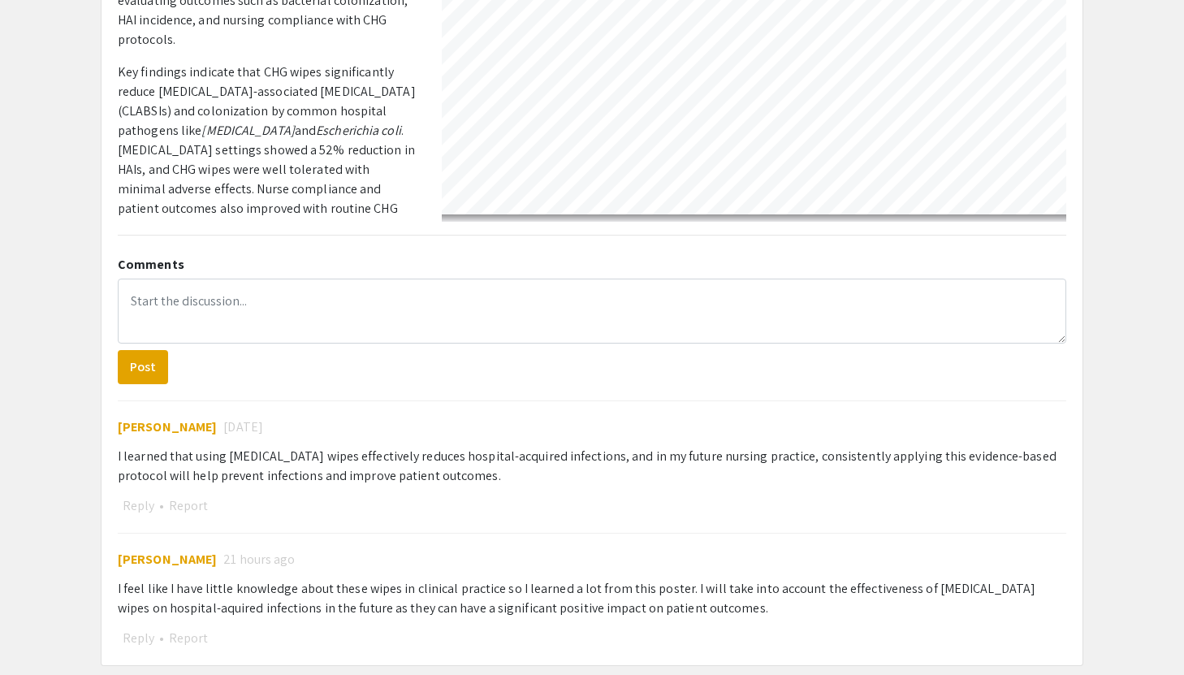
scroll to position [598, 0]
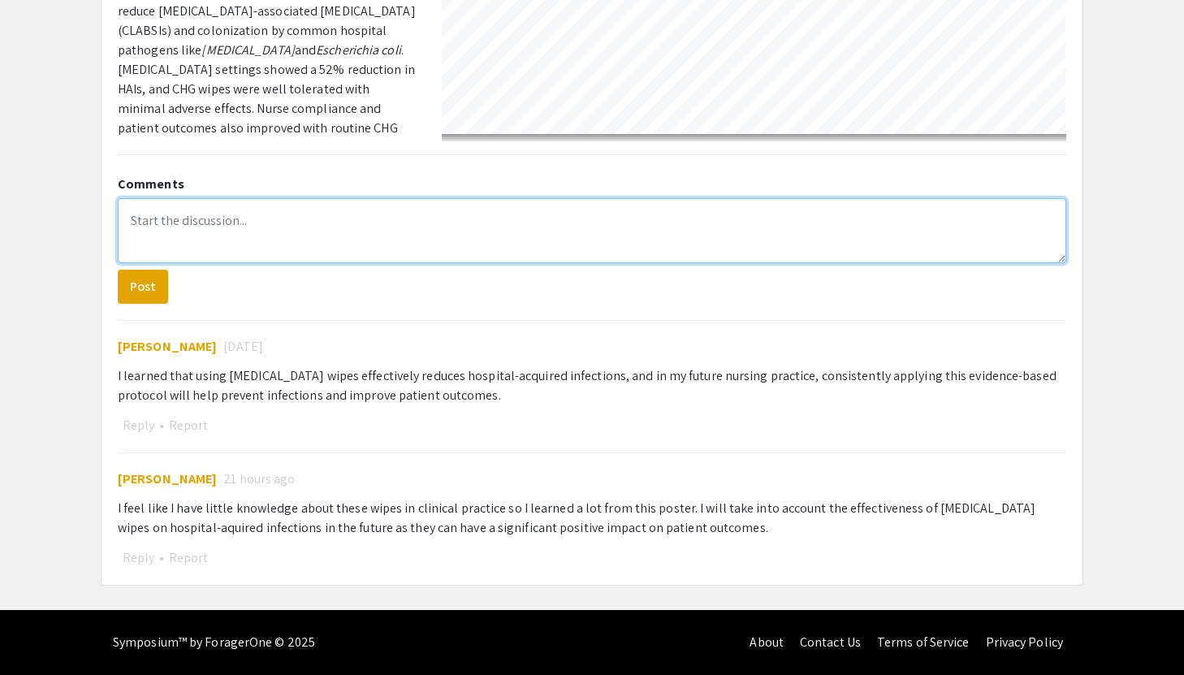
click at [417, 224] on textarea at bounding box center [592, 230] width 949 height 65
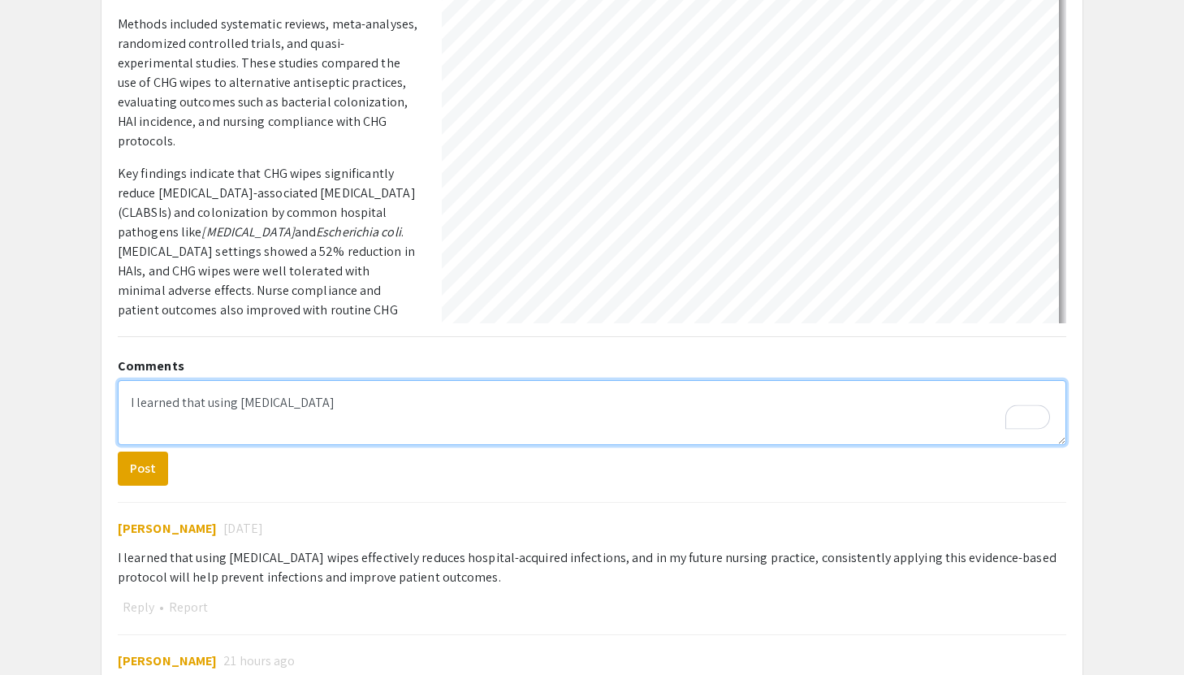
scroll to position [475, 1261]
click at [508, 402] on textarea "I learned that using [MEDICAL_DATA] wipes reduces the incidences of healthcare-…" at bounding box center [592, 412] width 949 height 65
click at [731, 405] on textarea "I learned that using [MEDICAL_DATA] wipes reduces the incidence of healthcare-a…" at bounding box center [592, 412] width 949 height 65
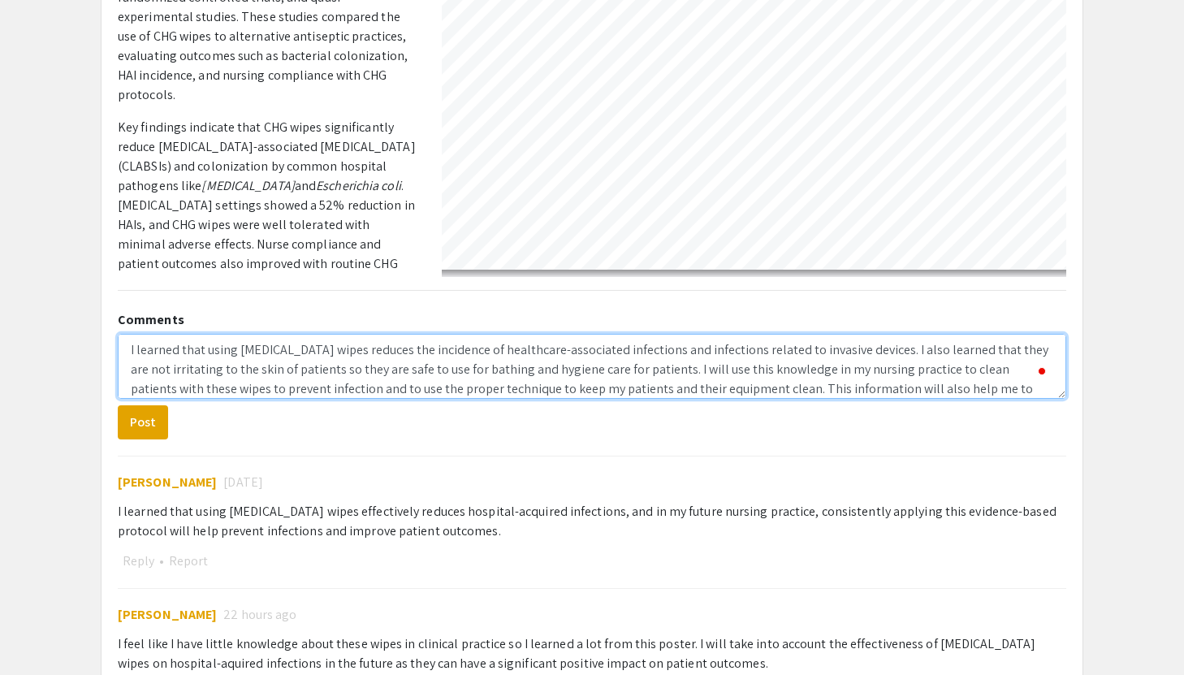
scroll to position [26, 0]
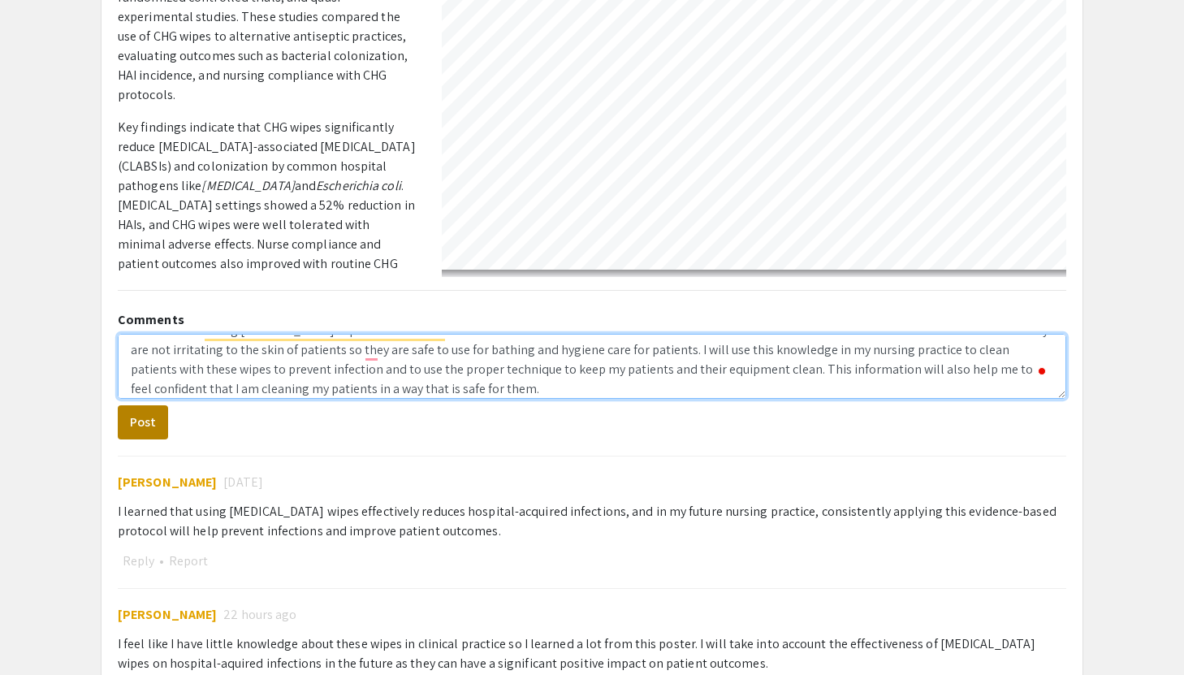
type textarea "I learned that using [MEDICAL_DATA] wipes reduces the incidence of healthcare-a…"
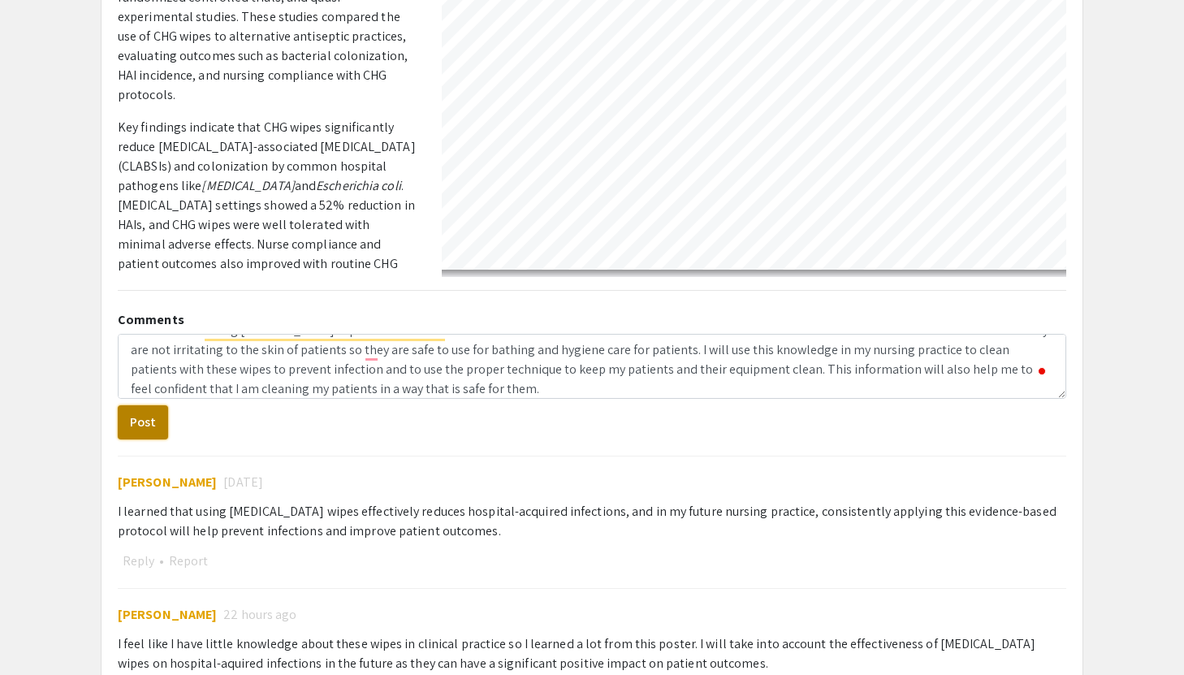
click at [136, 414] on button "Post" at bounding box center [143, 422] width 50 height 34
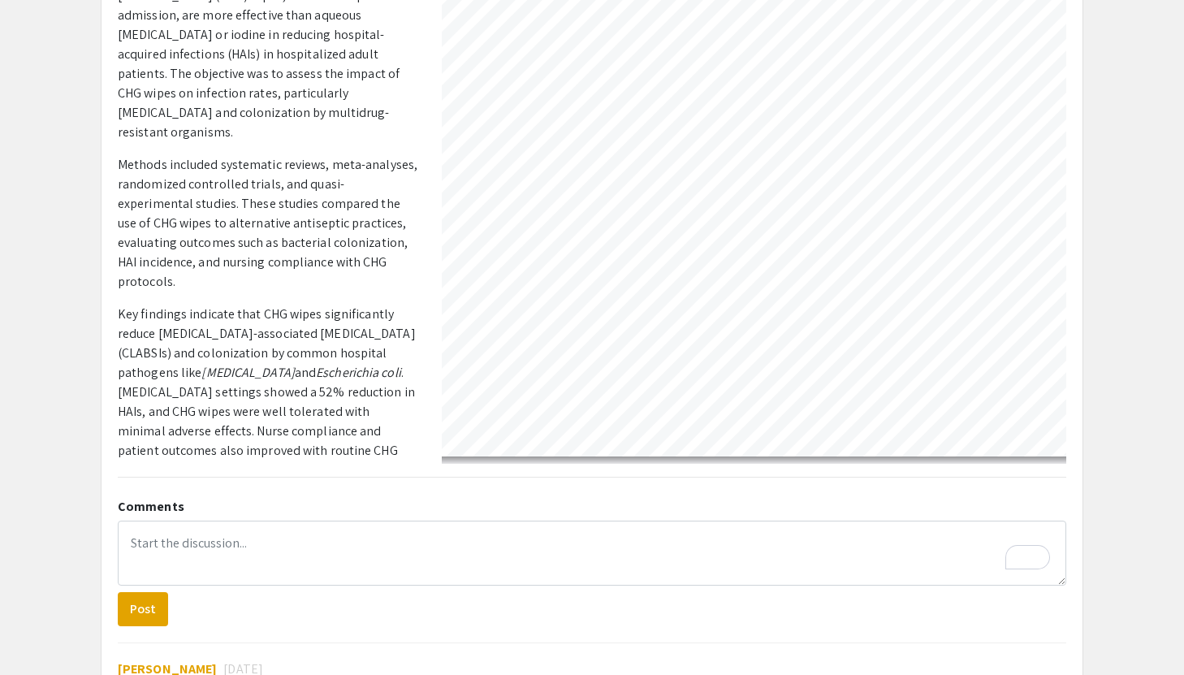
scroll to position [0, 0]
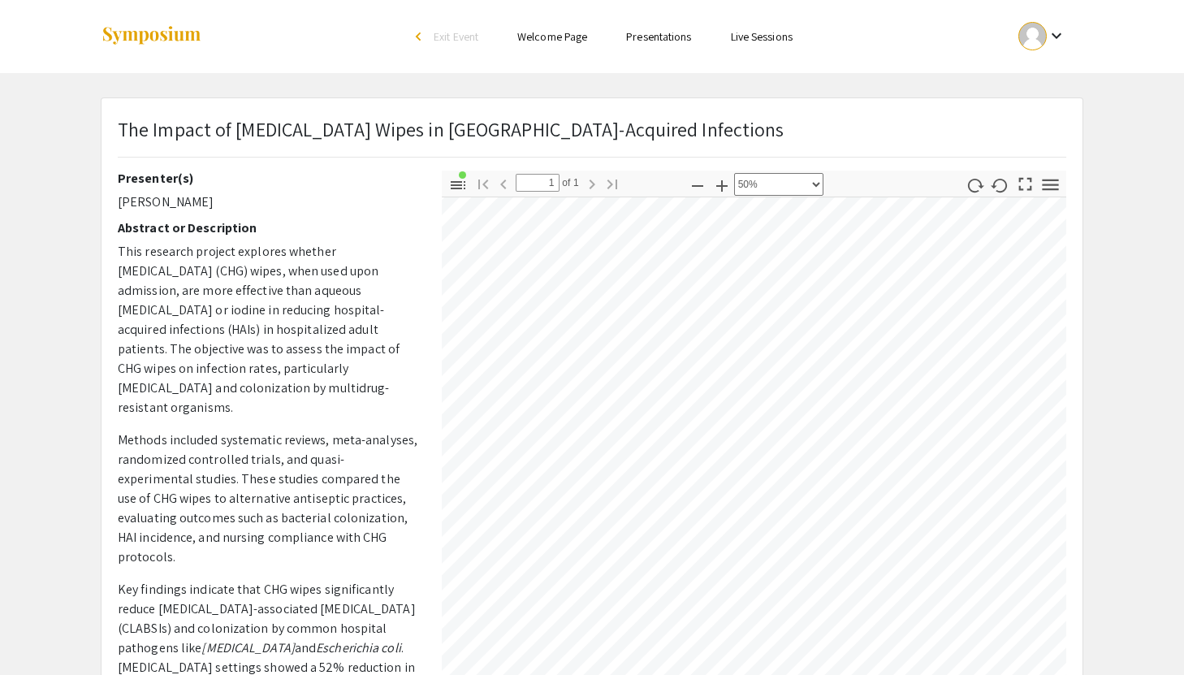
click at [672, 34] on link "Presentations" at bounding box center [658, 36] width 65 height 15
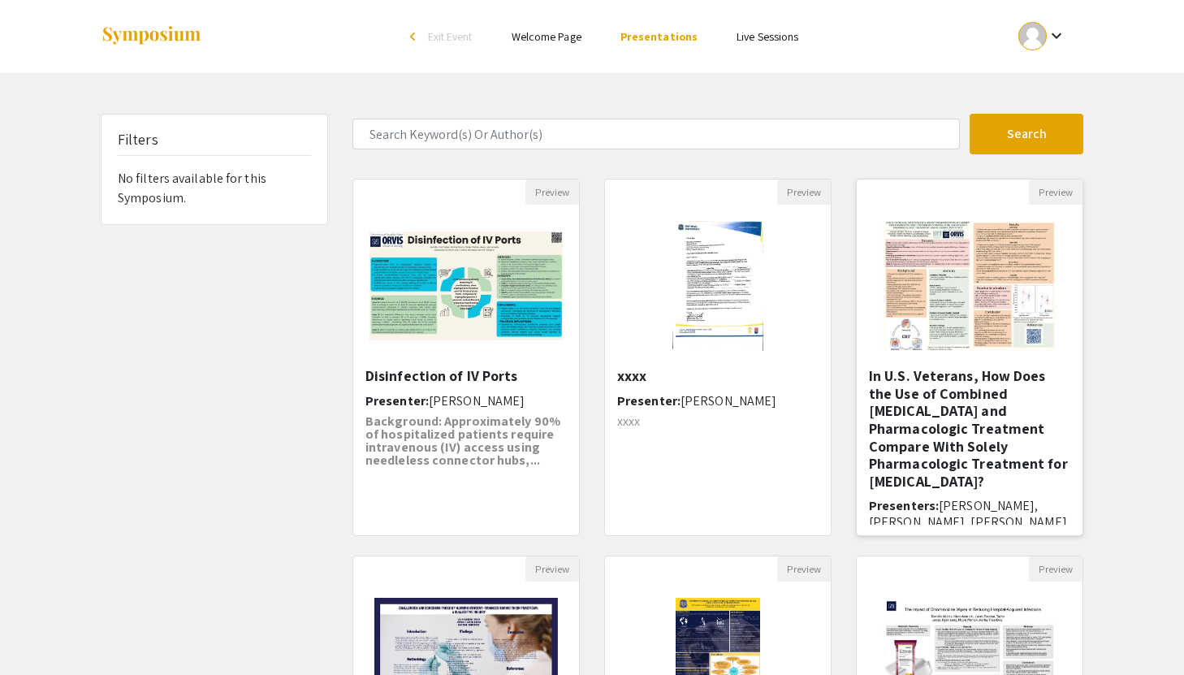
click at [951, 266] on img "Open Presentation <p>In U.S. Veterans, How Does the Use of Combined Psychothera…" at bounding box center [969, 286] width 205 height 162
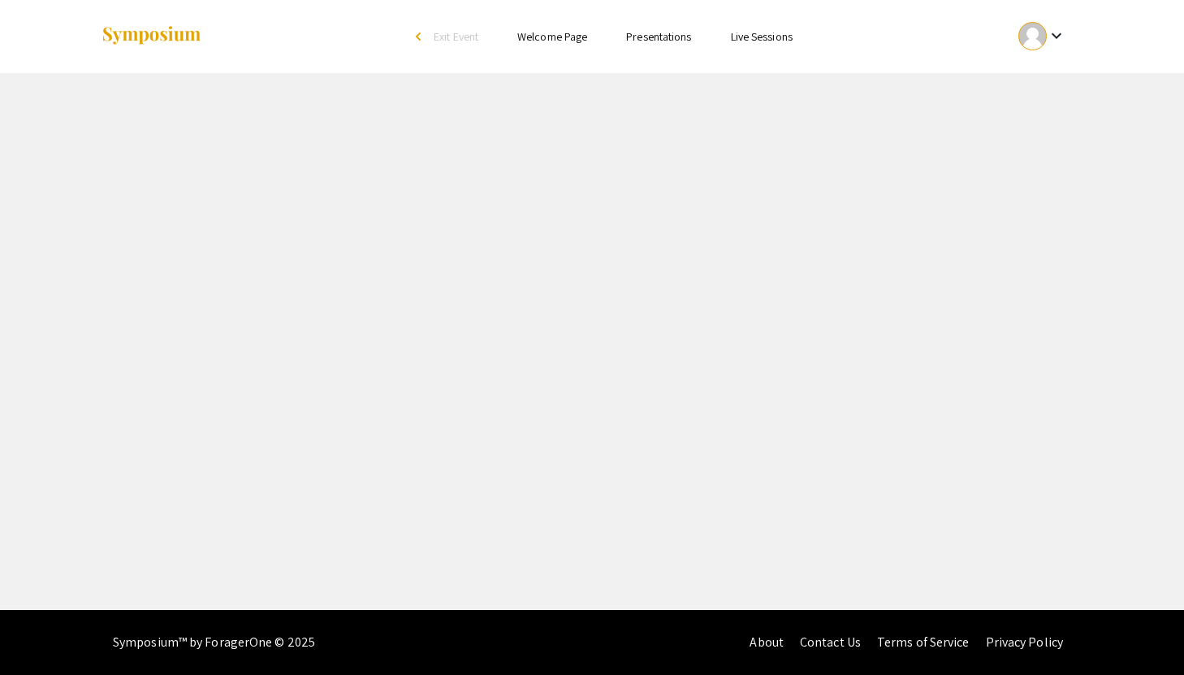
select select "custom"
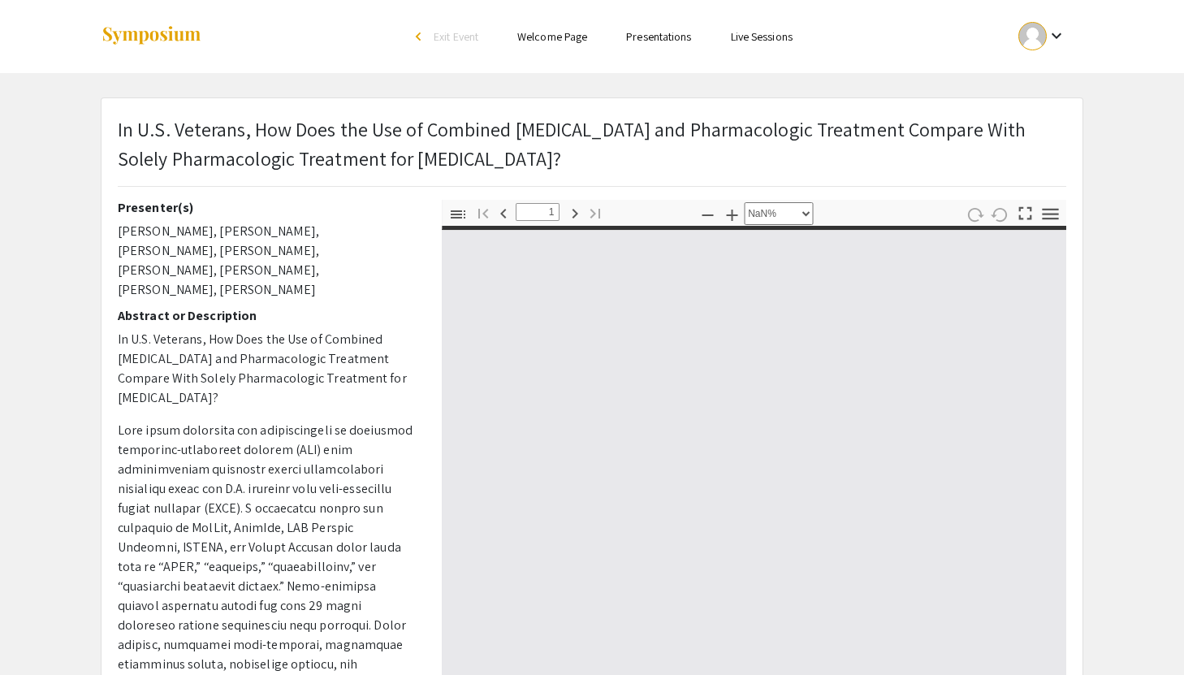
type input "0"
select select "auto"
type input "1"
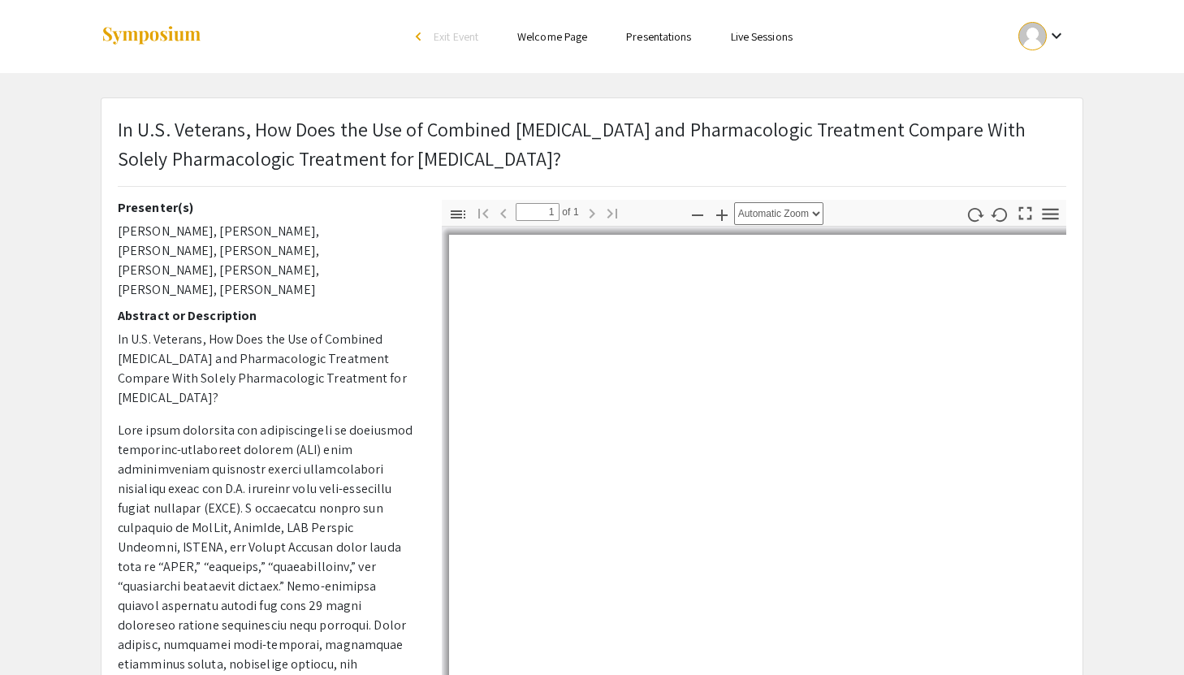
select select "custom"
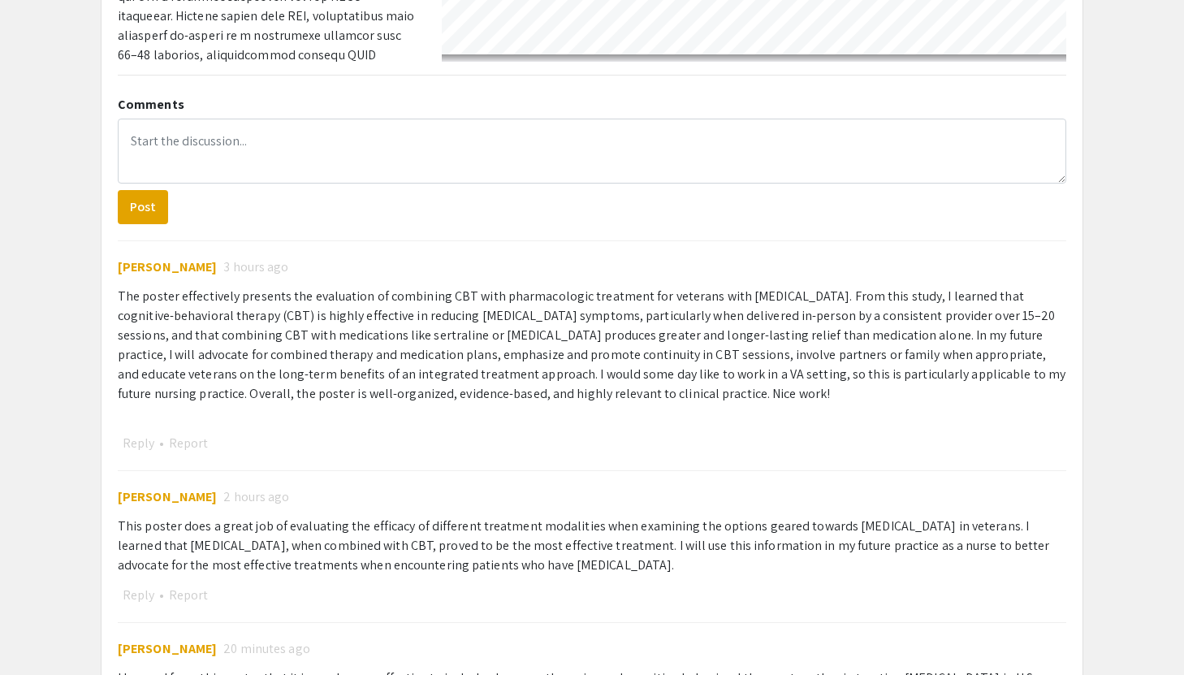
scroll to position [935, 0]
